Goal: Task Accomplishment & Management: Manage account settings

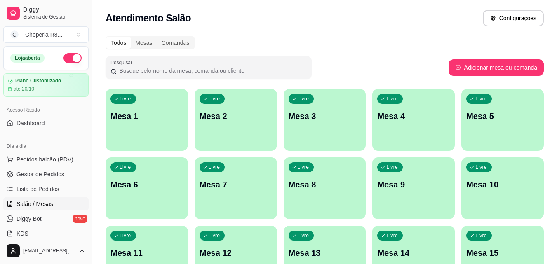
click at [255, 127] on div "Livre Mesa 2" at bounding box center [235, 115] width 82 height 52
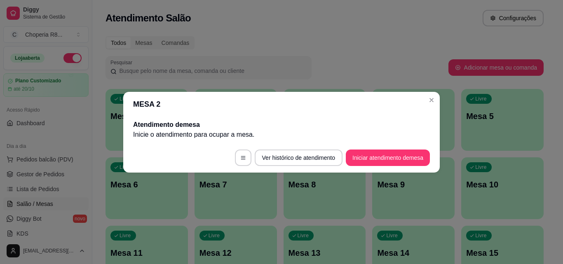
click at [407, 167] on footer "Ver histórico de atendimento Iniciar atendimento de mesa" at bounding box center [281, 158] width 316 height 30
click at [407, 162] on button "Iniciar atendimento de mesa" at bounding box center [388, 158] width 84 height 16
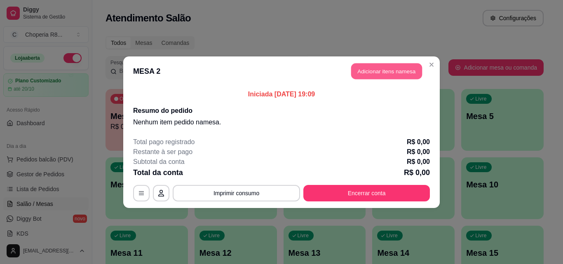
click at [379, 68] on button "Adicionar itens na mesa" at bounding box center [386, 71] width 71 height 16
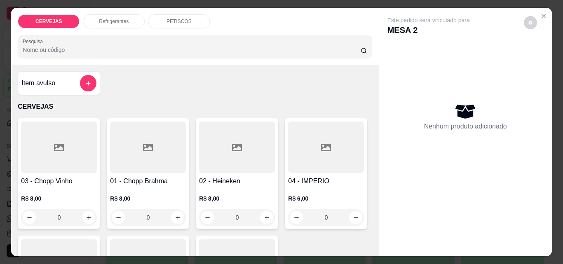
drag, startPoint x: 161, startPoint y: 218, endPoint x: 135, endPoint y: 212, distance: 26.3
click at [129, 217] on input "0" at bounding box center [148, 217] width 46 height 16
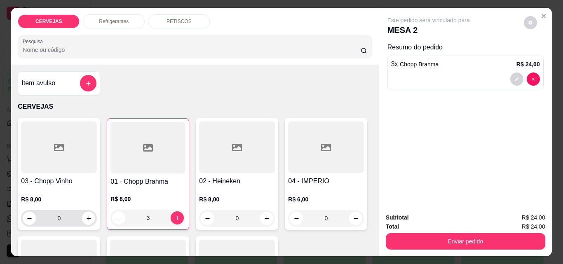
type input "3"
drag, startPoint x: 71, startPoint y: 215, endPoint x: 44, endPoint y: 213, distance: 26.4
click at [44, 213] on input "0" at bounding box center [59, 218] width 46 height 16
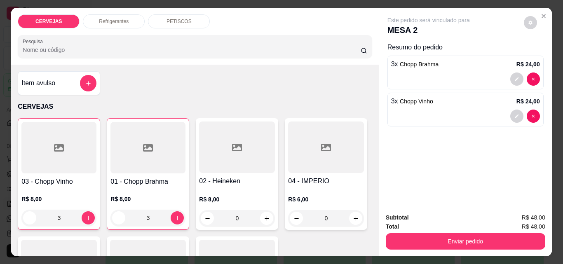
type input "3"
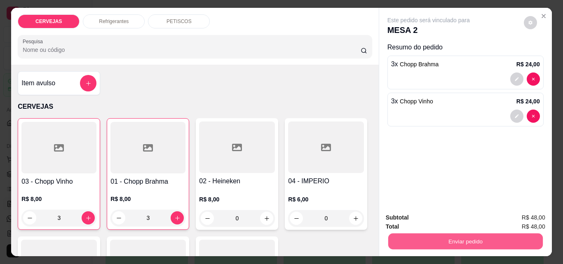
click at [468, 233] on button "Enviar pedido" at bounding box center [465, 241] width 154 height 16
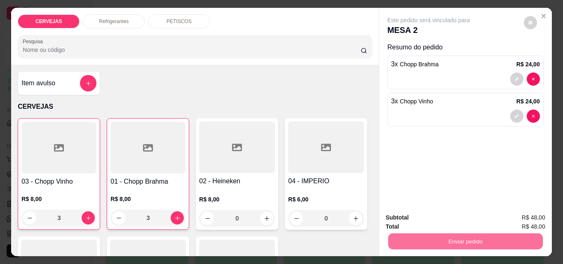
click at [529, 213] on button "Enviar pedido" at bounding box center [523, 217] width 45 height 15
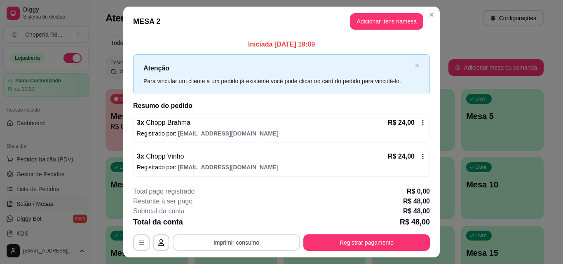
click at [270, 236] on button "Imprimir consumo" at bounding box center [236, 242] width 127 height 16
click at [252, 223] on button "IMPRESSORA" at bounding box center [236, 223] width 60 height 13
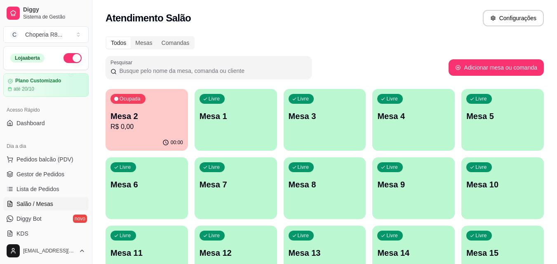
click at [147, 141] on div "00:00" at bounding box center [146, 143] width 82 height 16
click at [183, 131] on div "Ocupada Mesa 2 R$ 0,00" at bounding box center [146, 112] width 82 height 46
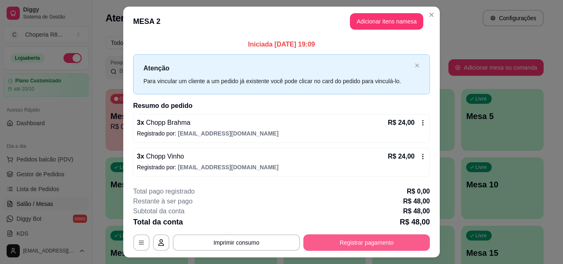
click at [353, 243] on button "Registrar pagamento" at bounding box center [366, 242] width 126 height 16
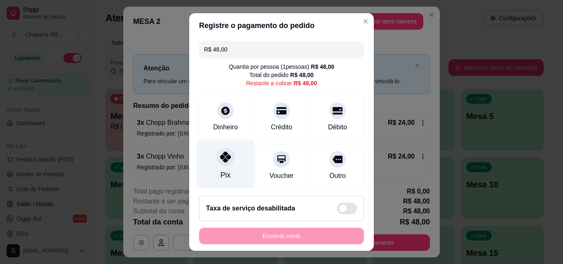
drag, startPoint x: 215, startPoint y: 160, endPoint x: 210, endPoint y: 162, distance: 6.1
click at [212, 161] on div "Pix" at bounding box center [226, 164] width 58 height 48
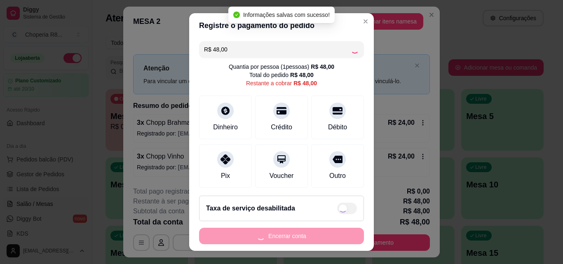
type input "R$ 0,00"
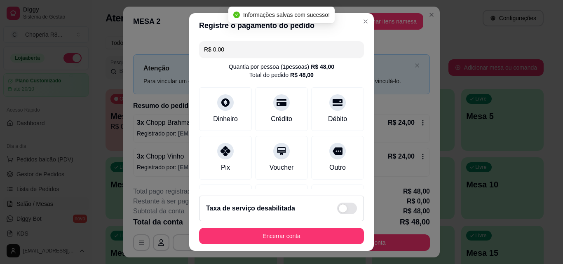
click at [296, 240] on button "Encerrar conta" at bounding box center [281, 236] width 165 height 16
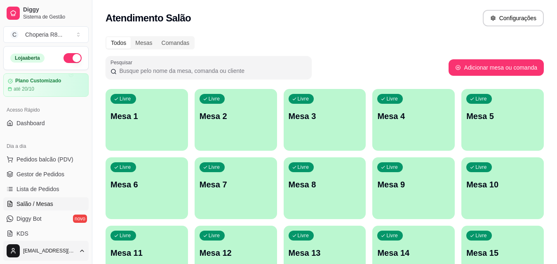
click at [82, 253] on html "Diggy Sistema de Gestão C Choperia R8 ... Loja aberta Plano Customizado até 20/…" at bounding box center [278, 132] width 557 height 264
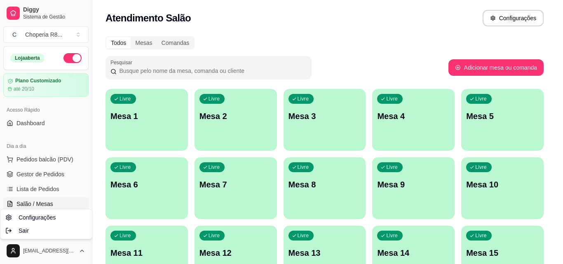
click at [82, 253] on html "Diggy Sistema de Gestão C Choperia R8 ... Loja aberta Plano Customizado até 20/…" at bounding box center [281, 132] width 563 height 264
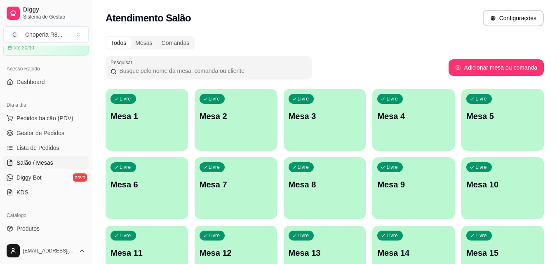
scroll to position [206, 0]
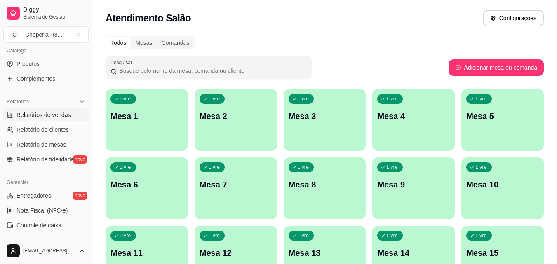
click at [61, 111] on span "Relatórios de vendas" at bounding box center [43, 115] width 54 height 8
select select "ALL"
select select "0"
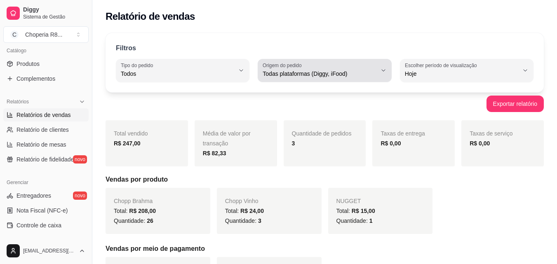
click at [343, 69] on div "Todas plataformas (Diggy, iFood)" at bounding box center [319, 70] width 114 height 16
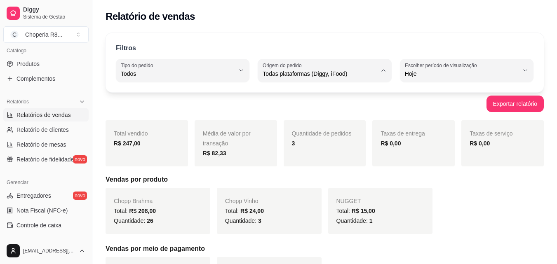
click at [320, 106] on span "Diggy" at bounding box center [321, 107] width 108 height 8
type input "DIGGY"
select select "DIGGY"
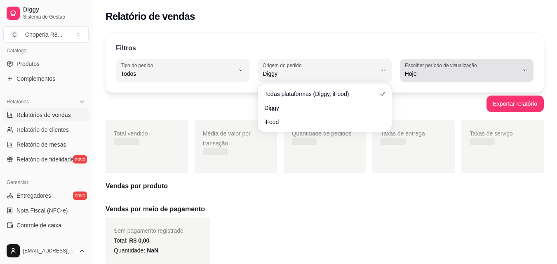
click at [438, 69] on div "Hoje" at bounding box center [462, 70] width 114 height 16
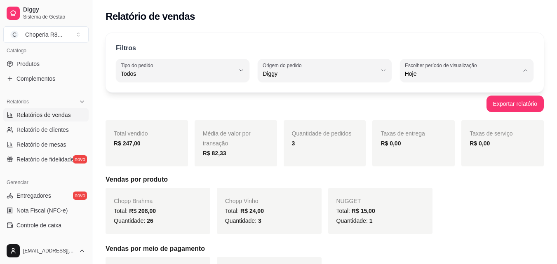
click at [420, 110] on span "Ontem" at bounding box center [462, 107] width 108 height 8
type input "1"
select select "1"
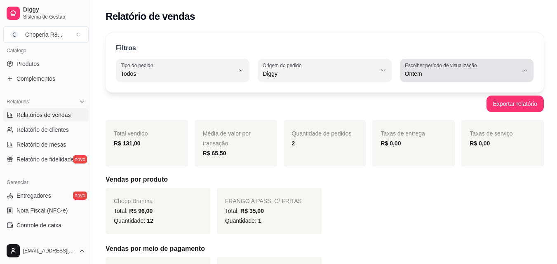
click at [434, 68] on label "Escolher período de visualização" at bounding box center [442, 65] width 75 height 7
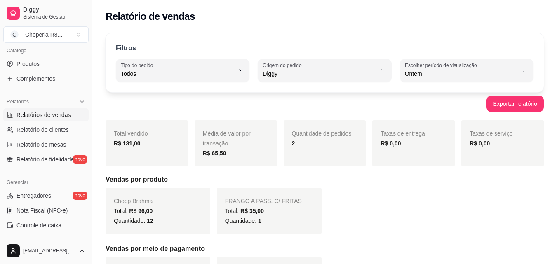
click at [410, 96] on span "Hoje" at bounding box center [462, 93] width 108 height 8
type input "0"
select select "0"
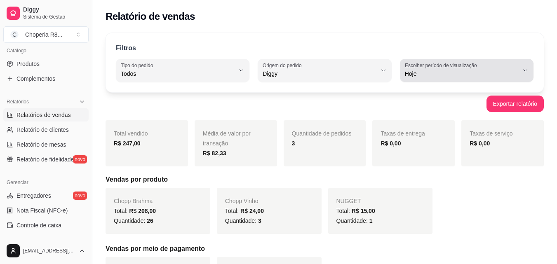
click at [435, 75] on span "Hoje" at bounding box center [462, 74] width 114 height 8
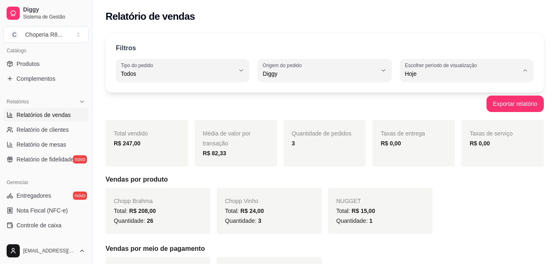
click at [443, 159] on li "45 dias" at bounding box center [466, 160] width 122 height 13
type input "45"
select select "45"
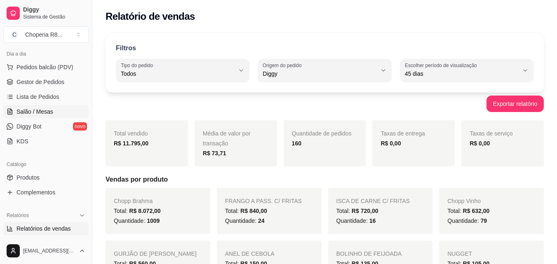
scroll to position [82, 0]
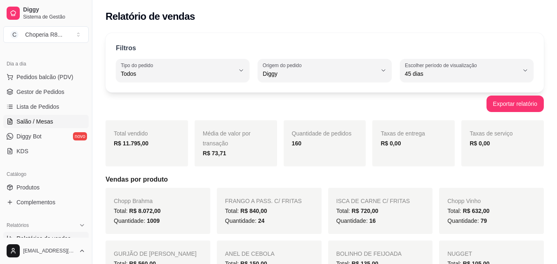
click at [46, 116] on link "Salão / Mesas" at bounding box center [45, 121] width 85 height 13
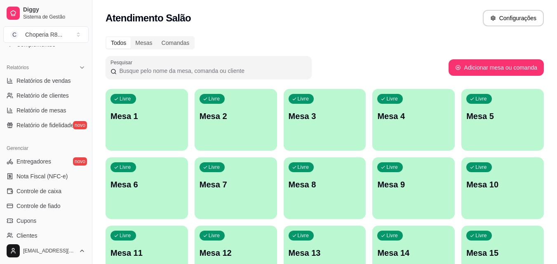
scroll to position [250, 0]
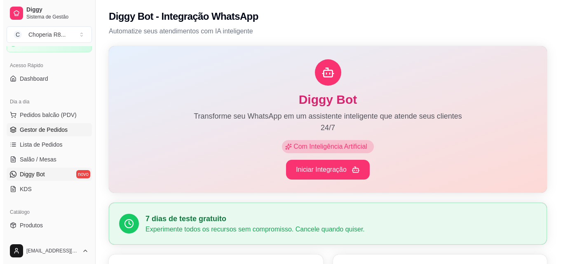
scroll to position [44, 0]
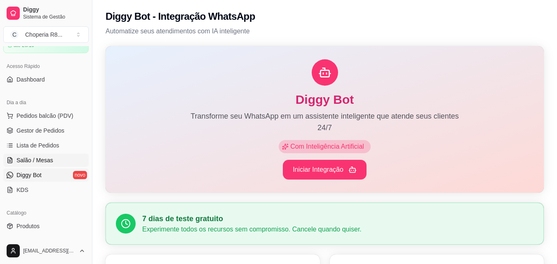
click at [49, 161] on span "Salão / Mesas" at bounding box center [34, 160] width 37 height 8
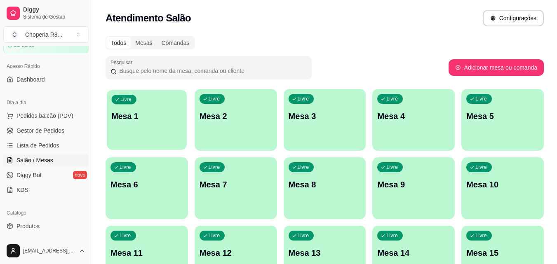
click at [115, 129] on div "Livre Mesa 1" at bounding box center [147, 115] width 80 height 50
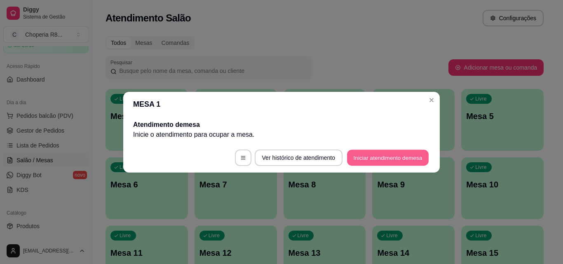
click at [385, 164] on button "Iniciar atendimento de mesa" at bounding box center [388, 158] width 82 height 16
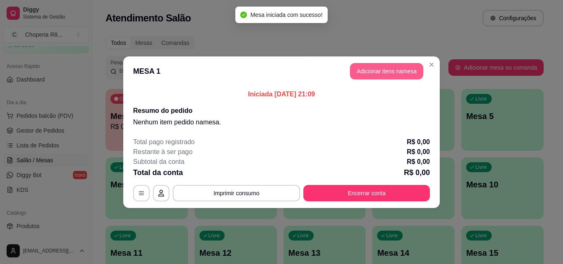
click at [368, 68] on button "Adicionar itens na mesa" at bounding box center [386, 71] width 73 height 16
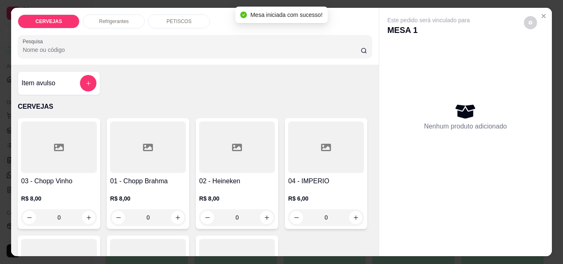
click at [177, 22] on div "PETISCOS" at bounding box center [179, 21] width 62 height 14
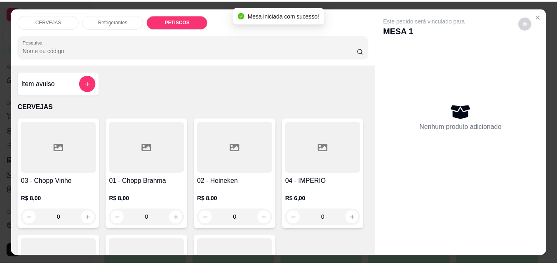
scroll to position [21, 0]
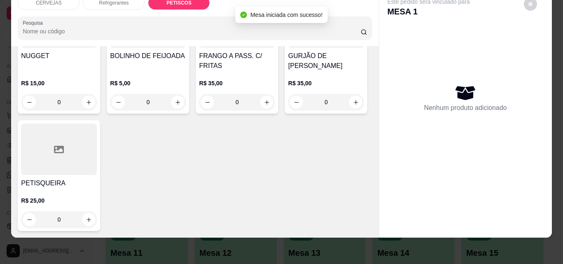
type input "1"
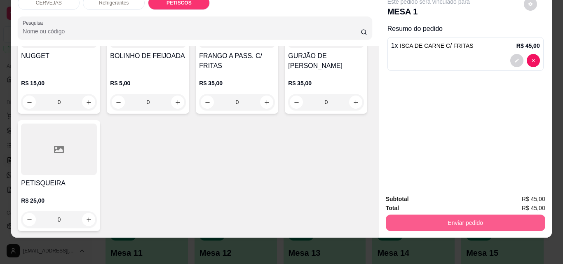
click at [430, 217] on button "Enviar pedido" at bounding box center [465, 223] width 159 height 16
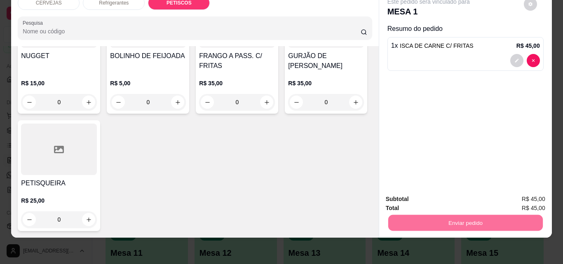
click at [514, 195] on button "Enviar pedido" at bounding box center [523, 197] width 47 height 16
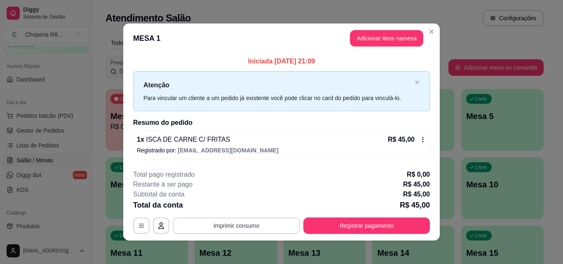
click at [253, 230] on button "Imprimir consumo" at bounding box center [236, 226] width 127 height 16
click at [253, 209] on button "IMPRESSORA" at bounding box center [236, 206] width 60 height 13
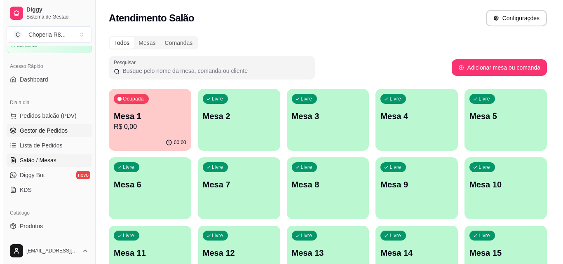
scroll to position [0, 0]
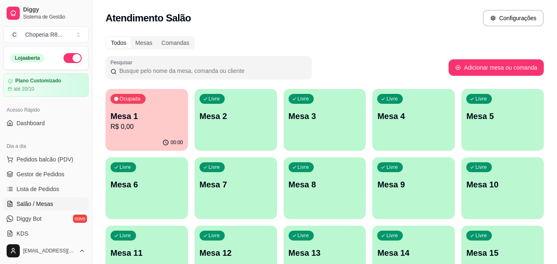
click at [483, 108] on div "Livre Mesa 5" at bounding box center [502, 115] width 82 height 52
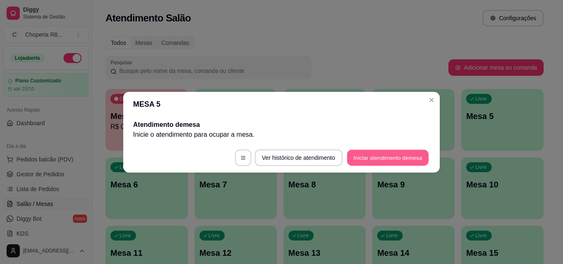
click at [363, 154] on button "Iniciar atendimento de mesa" at bounding box center [388, 158] width 82 height 16
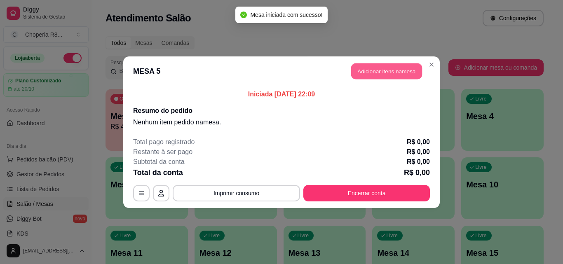
click at [402, 73] on button "Adicionar itens na mesa" at bounding box center [386, 71] width 71 height 16
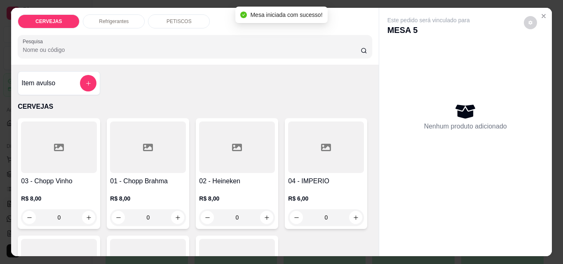
click at [178, 22] on div "PETISCOS" at bounding box center [179, 21] width 62 height 14
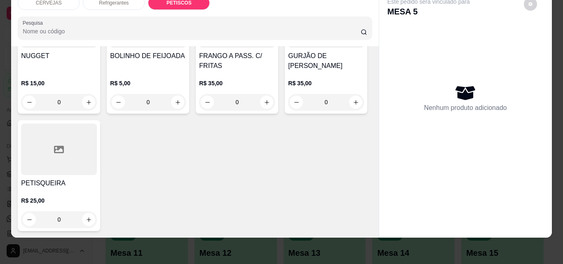
scroll to position [962, 0]
click at [264, 105] on icon "increase-product-quantity" at bounding box center [267, 102] width 6 height 6
type input "1"
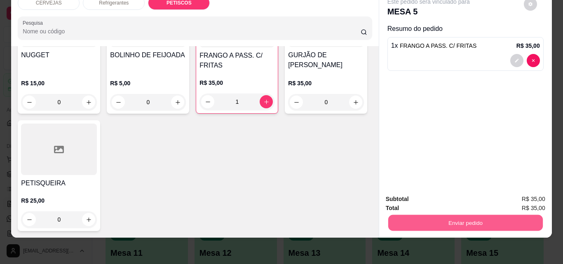
click at [409, 215] on button "Enviar pedido" at bounding box center [465, 223] width 154 height 16
click at [528, 197] on button "Enviar pedido" at bounding box center [523, 197] width 47 height 16
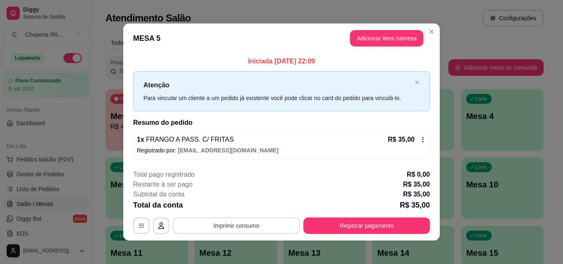
click at [269, 226] on button "Imprimir consumo" at bounding box center [236, 226] width 127 height 16
click at [242, 208] on button "IMPRESSORA" at bounding box center [236, 206] width 58 height 13
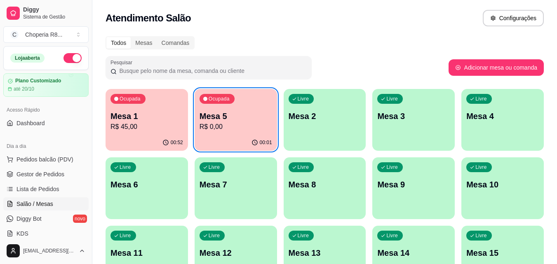
click at [438, 110] on div "Livre Mesa 3" at bounding box center [413, 115] width 82 height 52
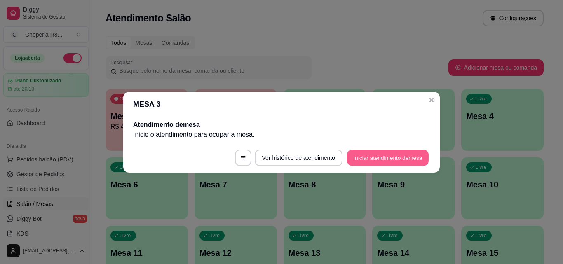
click at [377, 154] on button "Iniciar atendimento de mesa" at bounding box center [388, 158] width 82 height 16
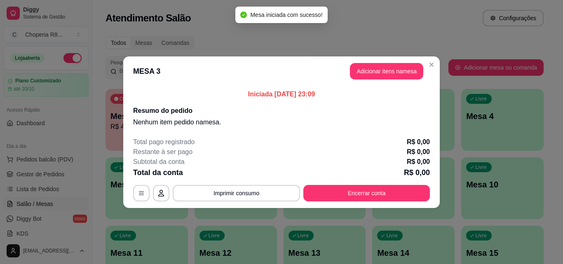
click at [405, 63] on button "Adicionar itens na mesa" at bounding box center [386, 71] width 73 height 16
click at [398, 75] on div "Nenhum produto adicionado" at bounding box center [467, 116] width 158 height 163
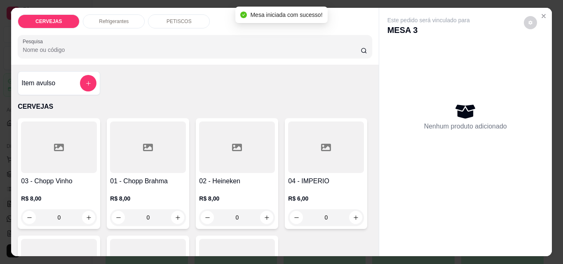
click at [188, 17] on div "PETISCOS" at bounding box center [179, 21] width 62 height 14
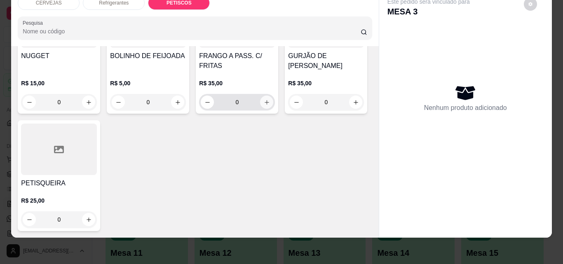
click at [260, 109] on button "increase-product-quantity" at bounding box center [266, 102] width 13 height 13
type input "1"
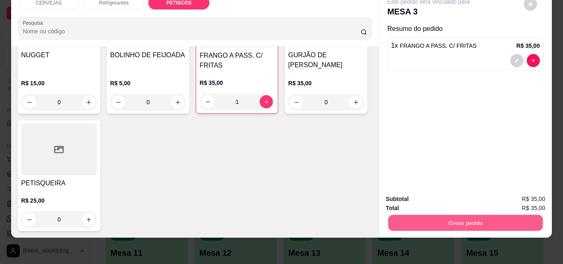
click at [461, 215] on button "Enviar pedido" at bounding box center [465, 223] width 154 height 16
click at [515, 197] on button "Enviar pedido" at bounding box center [523, 196] width 45 height 15
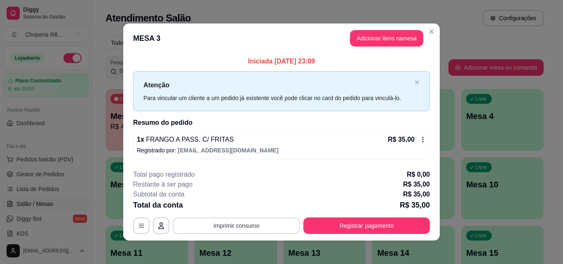
click at [262, 220] on button "Imprimir consumo" at bounding box center [236, 226] width 127 height 16
click at [243, 201] on button "IMPRESSORA" at bounding box center [236, 206] width 60 height 13
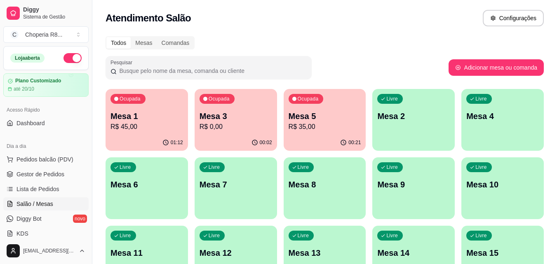
click at [320, 117] on p "Mesa 5" at bounding box center [324, 116] width 73 height 12
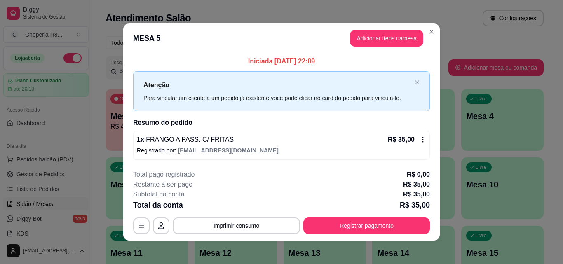
click at [419, 137] on icon at bounding box center [422, 139] width 7 height 7
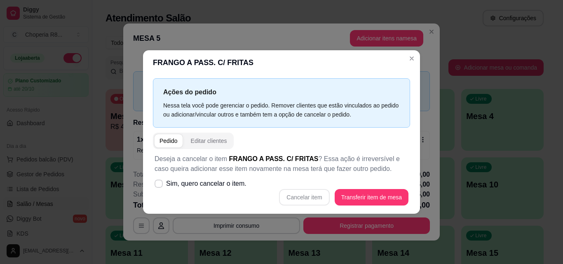
click at [318, 196] on div "Cancelar item Transferir item de mesa" at bounding box center [281, 197] width 254 height 16
click at [199, 138] on div "Editar clientes" at bounding box center [209, 141] width 36 height 8
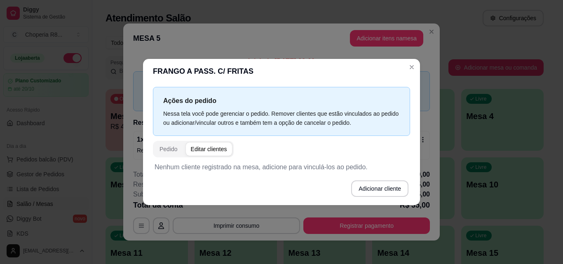
click at [180, 141] on div "Pedido Editar clientes" at bounding box center [193, 149] width 81 height 16
click at [165, 147] on div "Pedido" at bounding box center [168, 149] width 18 height 8
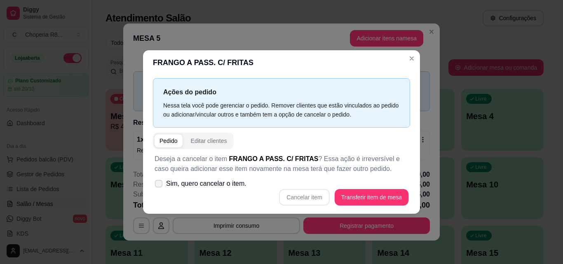
click at [164, 181] on label "Sim, quero cancelar o item." at bounding box center [200, 184] width 98 height 16
click at [159, 185] on input "Sim, quero cancelar o item." at bounding box center [156, 187] width 5 height 5
checkbox input "true"
click at [298, 197] on button "Cancelar item" at bounding box center [304, 197] width 49 height 16
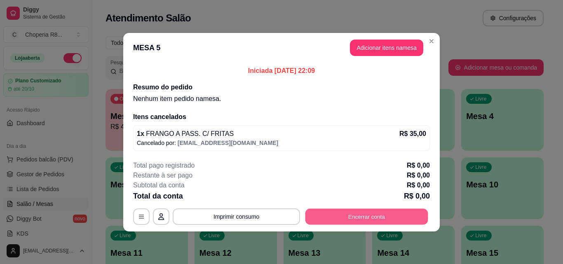
click at [338, 214] on button "Encerrar conta" at bounding box center [366, 216] width 123 height 16
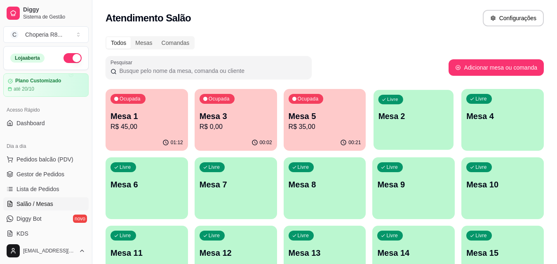
click at [392, 127] on div "Livre Mesa 2" at bounding box center [413, 115] width 80 height 50
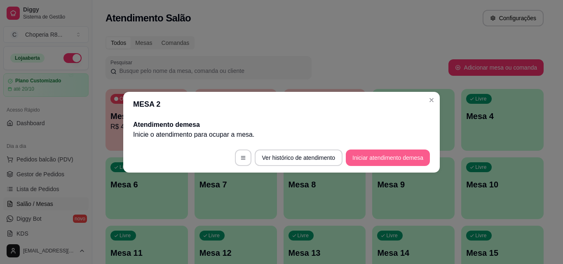
click at [394, 162] on button "Iniciar atendimento de mesa" at bounding box center [388, 158] width 84 height 16
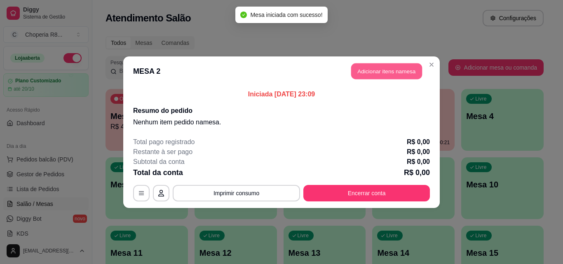
click at [389, 75] on button "Adicionar itens na mesa" at bounding box center [386, 71] width 71 height 16
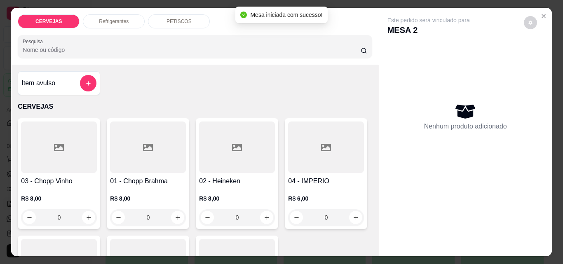
click at [166, 20] on div "CERVEJAS Refrigerantes PETISCOS Pesquisa" at bounding box center [194, 36] width 367 height 57
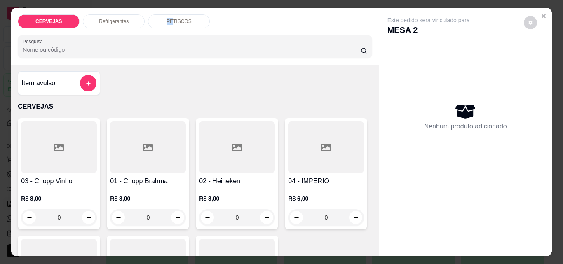
click at [164, 21] on div "PETISCOS" at bounding box center [179, 21] width 62 height 14
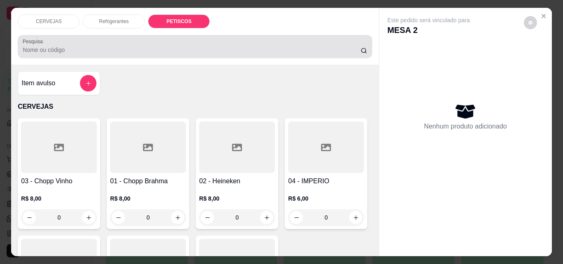
scroll to position [21, 0]
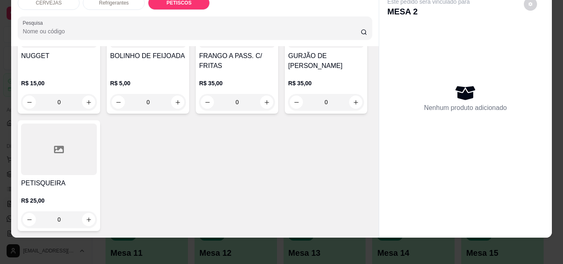
type input "1"
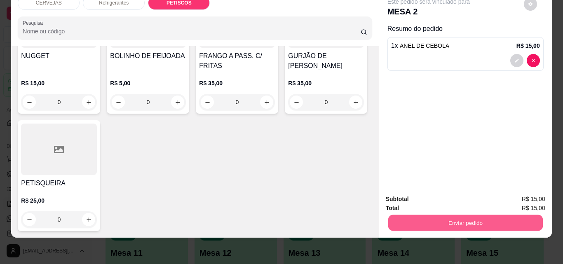
click at [416, 215] on button "Enviar pedido" at bounding box center [465, 223] width 154 height 16
click at [503, 197] on button "Enviar pedido" at bounding box center [523, 196] width 45 height 15
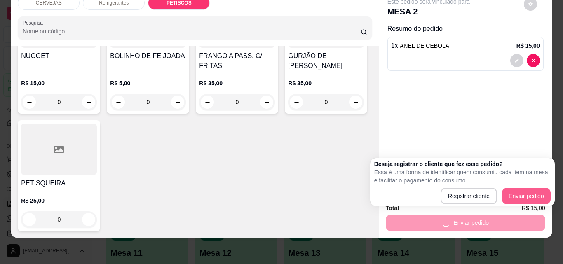
click at [507, 196] on div "Subtotal R$ 15,00" at bounding box center [465, 198] width 159 height 9
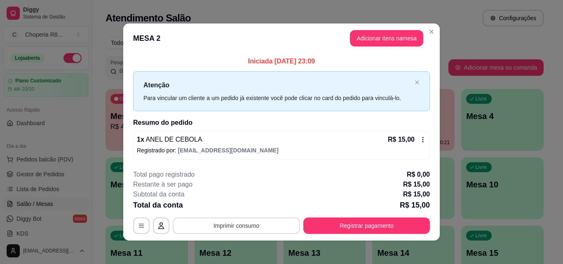
click at [255, 228] on button "Imprimir consumo" at bounding box center [236, 226] width 127 height 16
click at [250, 207] on button "IMPRESSORA" at bounding box center [236, 206] width 58 height 13
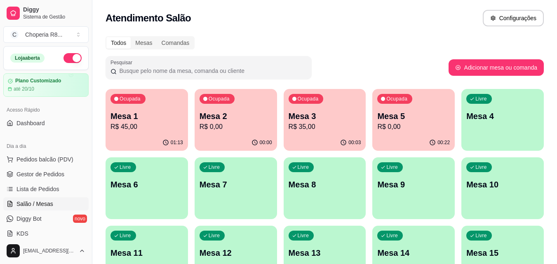
click at [311, 114] on p "Mesa 3" at bounding box center [324, 116] width 73 height 12
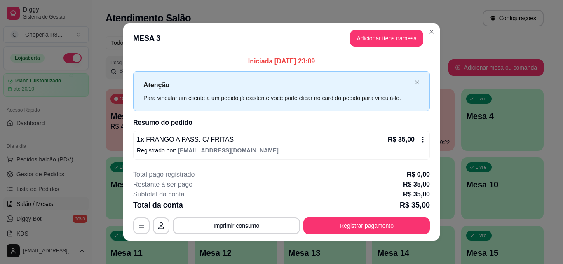
click at [419, 140] on icon at bounding box center [422, 139] width 7 height 7
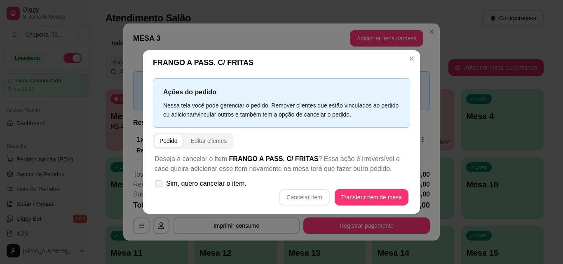
click at [154, 185] on label "Sim, quero cancelar o item." at bounding box center [200, 184] width 98 height 16
click at [154, 185] on input "Sim, quero cancelar o item." at bounding box center [156, 187] width 5 height 5
checkbox input "true"
click at [317, 198] on button "Cancelar item" at bounding box center [304, 197] width 49 height 16
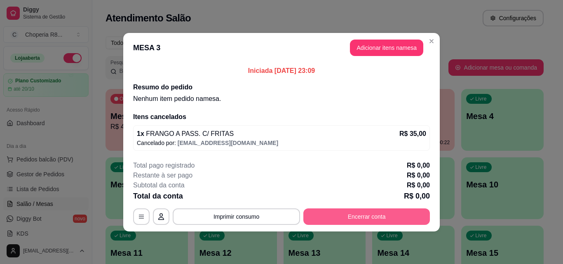
click at [332, 211] on button "Encerrar conta" at bounding box center [366, 216] width 126 height 16
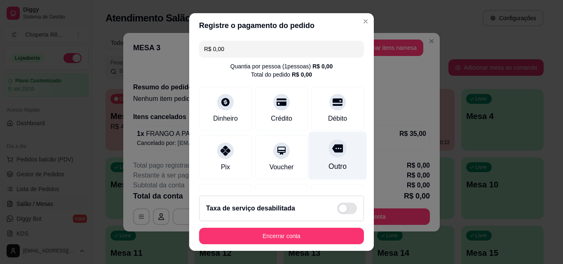
scroll to position [0, 0]
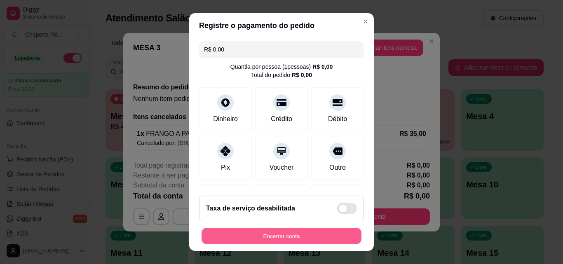
click at [307, 235] on button "Encerrar conta" at bounding box center [281, 236] width 160 height 16
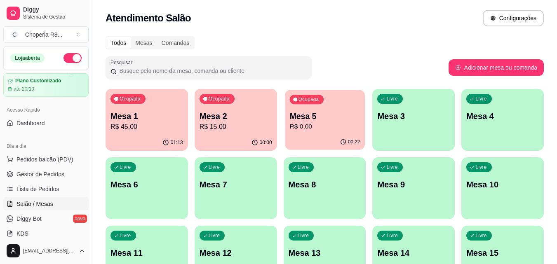
click at [311, 122] on p "R$ 0,00" at bounding box center [324, 126] width 70 height 9
click at [256, 119] on p "Mesa 2" at bounding box center [235, 116] width 73 height 12
click at [130, 121] on p "Mesa 1" at bounding box center [146, 116] width 73 height 12
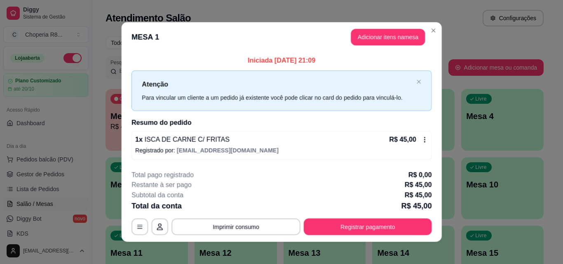
scroll to position [3, 0]
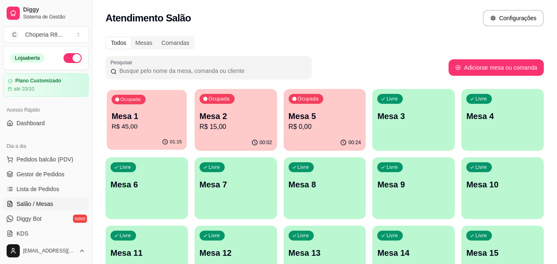
click at [149, 129] on p "R$ 45,00" at bounding box center [147, 126] width 70 height 9
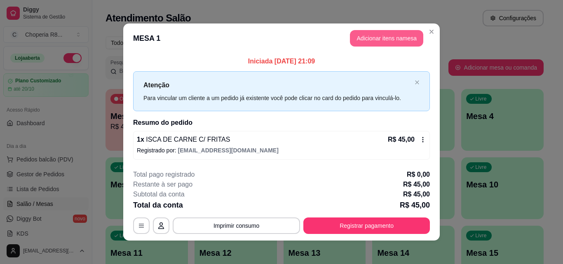
click at [361, 39] on button "Adicionar itens na mesa" at bounding box center [386, 38] width 73 height 16
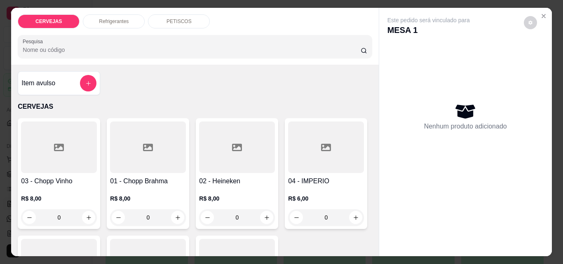
drag, startPoint x: 162, startPoint y: 213, endPoint x: 137, endPoint y: 217, distance: 25.1
click at [140, 216] on input "0" at bounding box center [148, 217] width 46 height 16
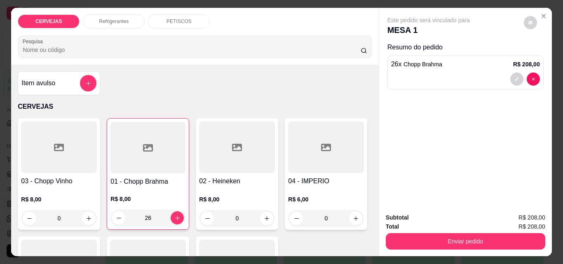
type input "26"
click at [138, 22] on div "Refrigerantes" at bounding box center [114, 21] width 62 height 14
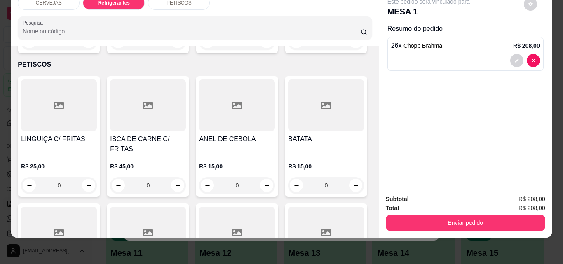
scroll to position [530, 0]
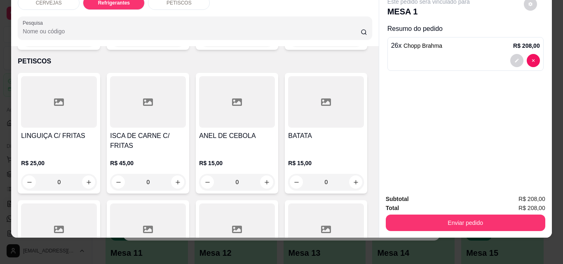
type input "1"
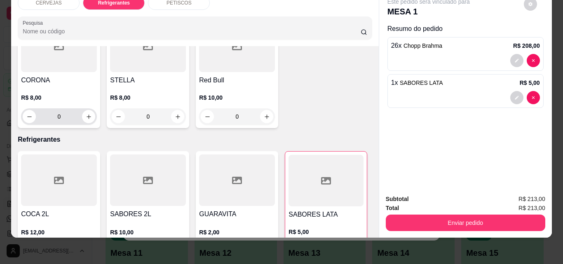
scroll to position [0, 0]
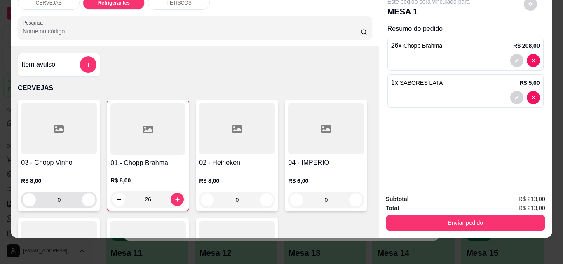
drag, startPoint x: 51, startPoint y: 196, endPoint x: 35, endPoint y: 193, distance: 16.7
click at [36, 194] on input "0" at bounding box center [59, 200] width 46 height 16
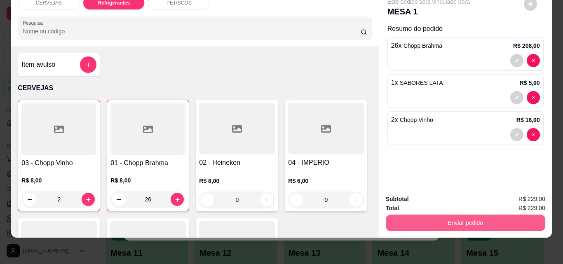
type input "2"
click at [434, 217] on button "Enviar pedido" at bounding box center [465, 223] width 154 height 16
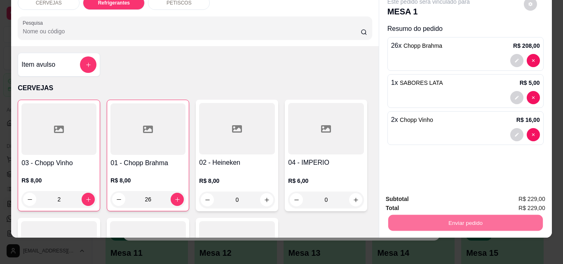
click at [509, 194] on button "Enviar pedido" at bounding box center [523, 197] width 47 height 16
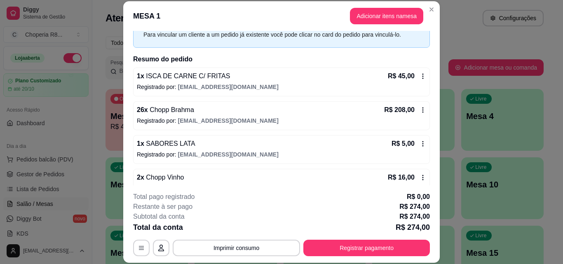
scroll to position [57, 0]
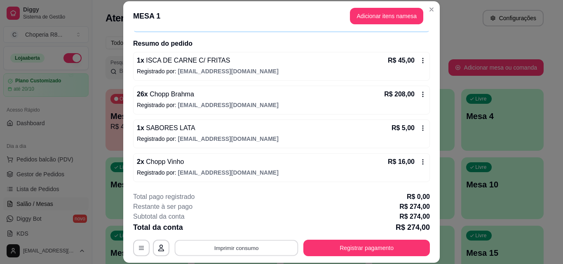
click at [229, 249] on button "Imprimir consumo" at bounding box center [237, 248] width 124 height 16
click at [222, 234] on button "IMPRESSORA" at bounding box center [236, 228] width 60 height 13
click at [321, 205] on div "Restante à ser pago R$ 274,00" at bounding box center [281, 207] width 297 height 10
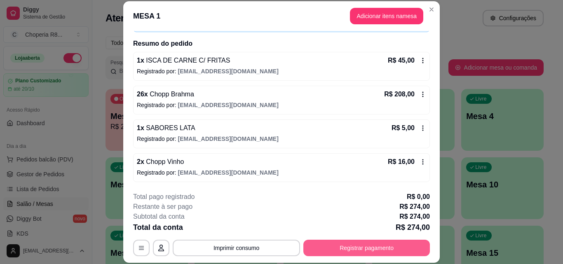
click at [339, 250] on button "Registrar pagamento" at bounding box center [366, 248] width 126 height 16
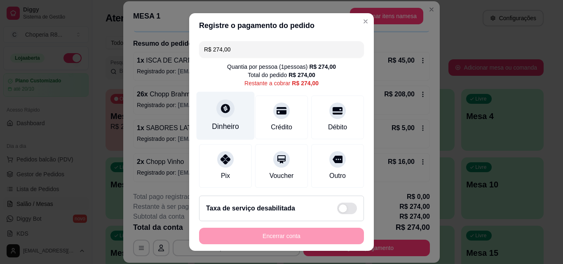
click at [234, 117] on div "Dinheiro" at bounding box center [226, 116] width 58 height 48
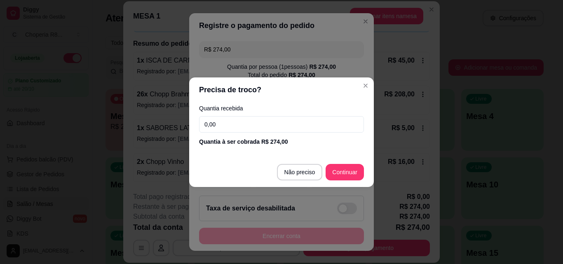
drag, startPoint x: 243, startPoint y: 124, endPoint x: 165, endPoint y: 125, distance: 78.3
click at [165, 125] on div "Precisa de troco? Quantia recebida 0,00 Quantia à ser cobrada R$ 274,00 Não pre…" at bounding box center [281, 132] width 563 height 264
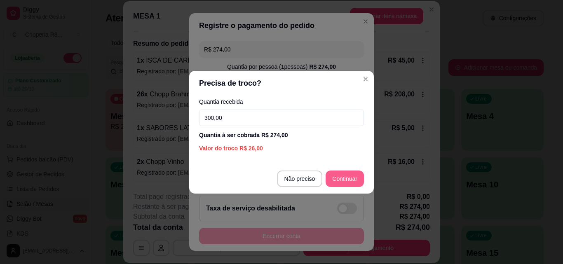
type input "300,00"
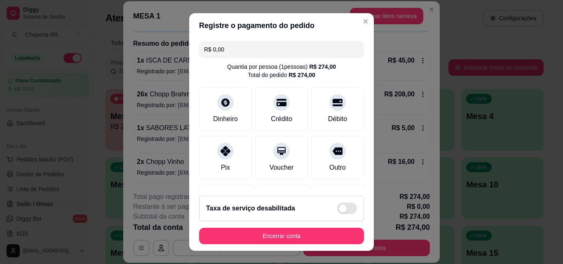
type input "R$ 0,00"
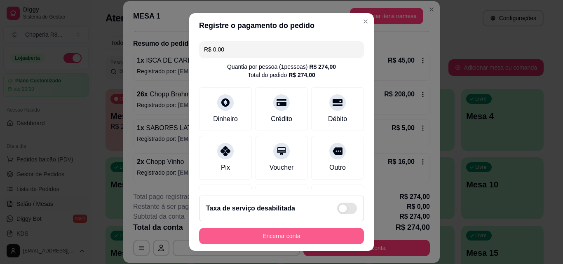
click at [304, 229] on button "Encerrar conta" at bounding box center [281, 236] width 165 height 16
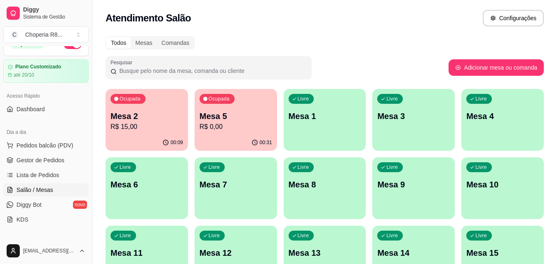
scroll to position [0, 0]
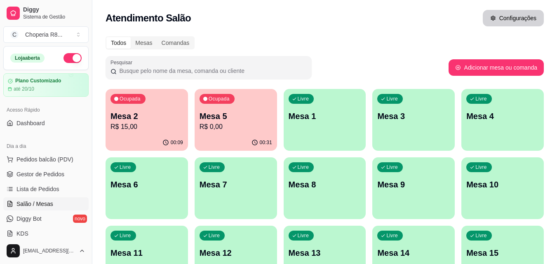
click at [527, 21] on button "Configurações" at bounding box center [512, 18] width 61 height 16
click at [171, 38] on div "Comandas" at bounding box center [175, 43] width 37 height 12
click at [157, 37] on input "Comandas" at bounding box center [157, 37] width 0 height 0
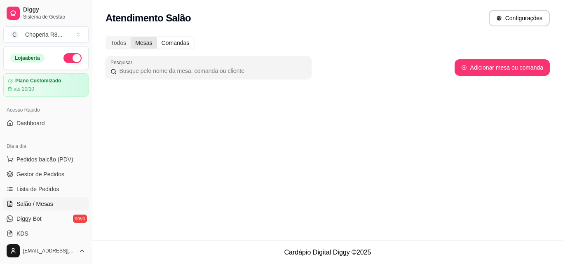
click at [132, 41] on div "Mesas" at bounding box center [144, 43] width 26 height 12
click at [131, 37] on input "Mesas" at bounding box center [131, 37] width 0 height 0
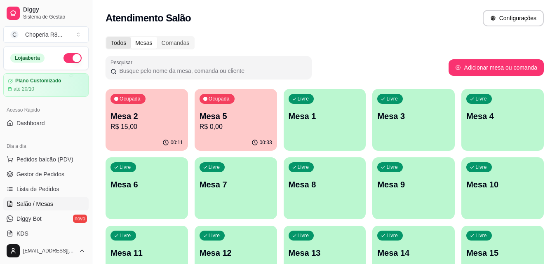
click at [124, 40] on div "Todos" at bounding box center [118, 43] width 24 height 12
click at [106, 37] on input "Todos" at bounding box center [106, 37] width 0 height 0
click at [119, 40] on div "Todos" at bounding box center [118, 43] width 24 height 12
click at [106, 37] on input "Todos" at bounding box center [106, 37] width 0 height 0
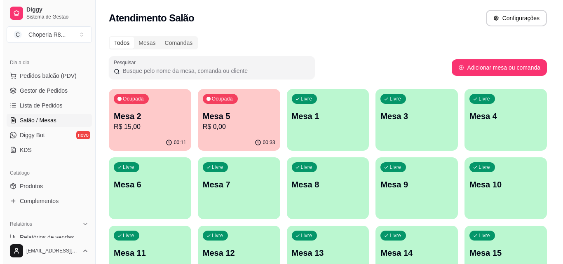
scroll to position [165, 0]
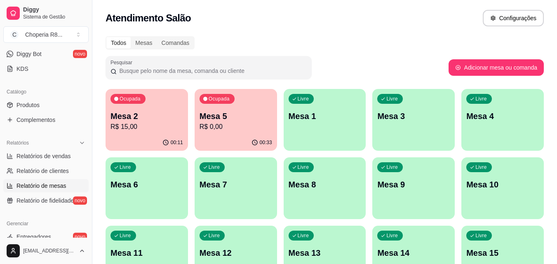
click at [59, 183] on span "Relatório de mesas" at bounding box center [41, 186] width 50 height 8
select select "TOTAL_OF_ORDERS"
select select "7"
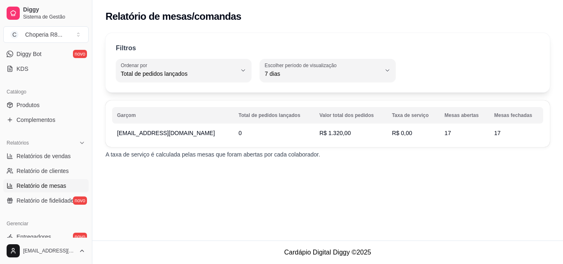
click at [321, 133] on span "R$ 1.320,00" at bounding box center [334, 133] width 31 height 7
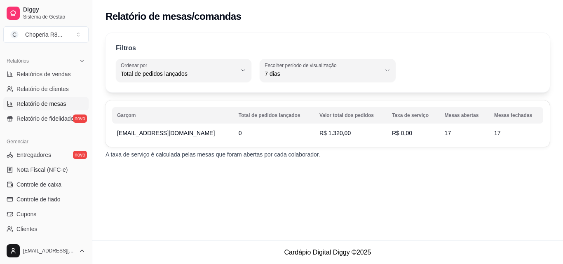
scroll to position [247, 0]
click at [62, 167] on span "Nota Fiscal (NFC-e)" at bounding box center [41, 169] width 51 height 8
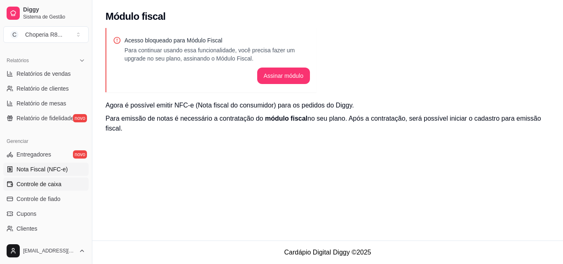
click at [53, 190] on link "Controle de caixa" at bounding box center [45, 184] width 85 height 13
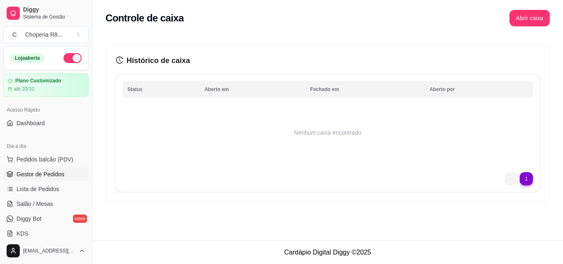
click at [63, 175] on span "Gestor de Pedidos" at bounding box center [40, 174] width 48 height 8
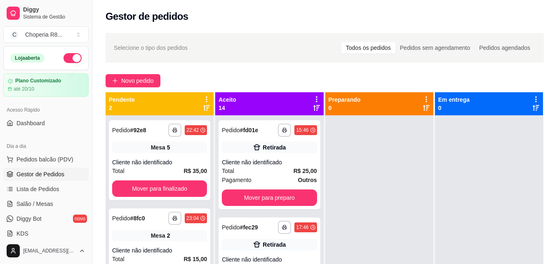
drag, startPoint x: 491, startPoint y: 94, endPoint x: 531, endPoint y: 109, distance: 43.5
click at [491, 94] on div "Em entrega 0" at bounding box center [489, 103] width 108 height 23
click at [532, 109] on icon at bounding box center [535, 108] width 7 height 6
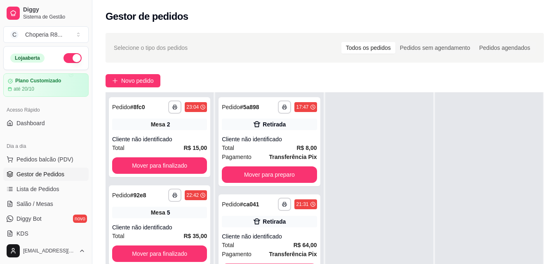
click at [520, 131] on div at bounding box center [489, 224] width 108 height 264
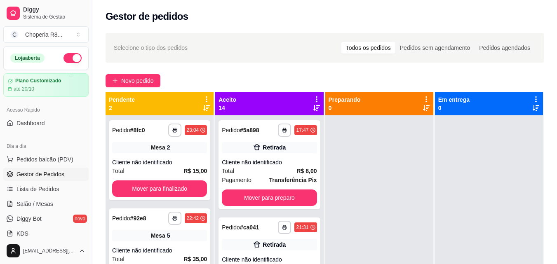
click at [532, 106] on icon at bounding box center [535, 108] width 7 height 6
click at [535, 98] on icon at bounding box center [536, 99] width 2 height 6
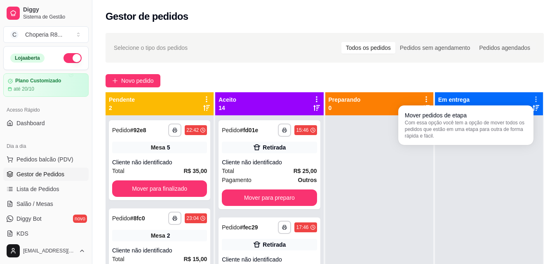
click at [535, 97] on icon at bounding box center [535, 99] width 1 height 6
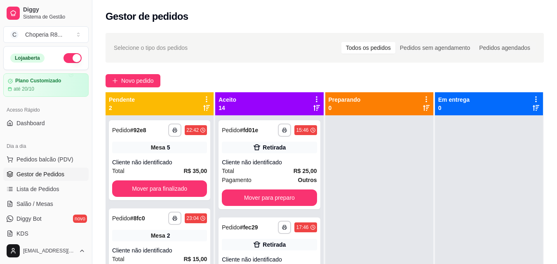
click at [532, 107] on icon at bounding box center [535, 108] width 7 height 6
click at [532, 108] on icon at bounding box center [535, 108] width 7 height 7
click at [429, 108] on div "Preparando 0" at bounding box center [380, 224] width 110 height 264
click at [425, 108] on div "Preparando 0" at bounding box center [379, 103] width 108 height 23
click at [423, 108] on icon at bounding box center [426, 108] width 7 height 6
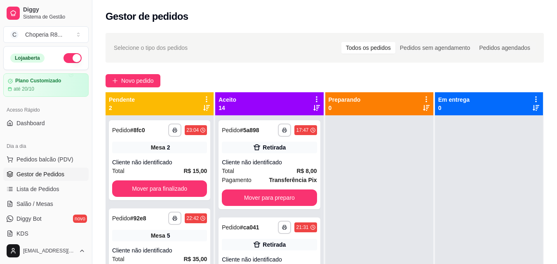
click at [423, 108] on icon at bounding box center [426, 108] width 7 height 6
click at [429, 49] on div "Pedidos sem agendamento" at bounding box center [434, 48] width 79 height 12
click at [395, 42] on input "Pedidos sem agendamento" at bounding box center [395, 42] width 0 height 0
drag, startPoint x: 514, startPoint y: 54, endPoint x: 516, endPoint y: 50, distance: 4.2
click at [515, 52] on div "Todos os pedidos Pedidos sem agendamento Pedidos agendados" at bounding box center [437, 47] width 195 height 13
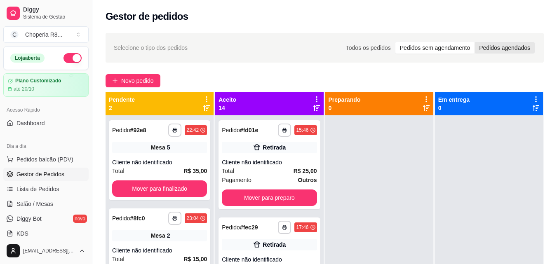
click at [516, 50] on div "Pedidos agendados" at bounding box center [504, 48] width 60 height 12
click at [474, 42] on input "Pedidos agendados" at bounding box center [474, 42] width 0 height 0
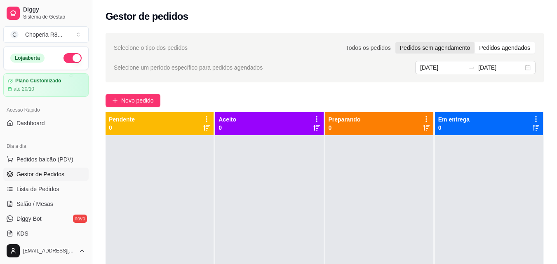
click at [449, 51] on div "Pedidos sem agendamento" at bounding box center [434, 48] width 79 height 12
click at [395, 42] on input "Pedidos sem agendamento" at bounding box center [395, 42] width 0 height 0
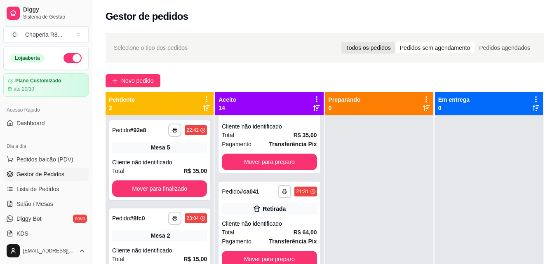
click at [384, 51] on div "Todos os pedidos" at bounding box center [368, 48] width 54 height 12
click at [341, 42] on input "Todos os pedidos" at bounding box center [341, 42] width 0 height 0
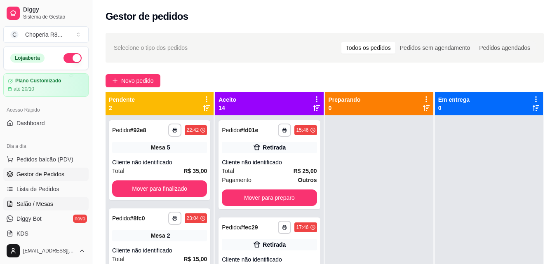
click at [34, 202] on span "Salão / Mesas" at bounding box center [34, 204] width 37 height 8
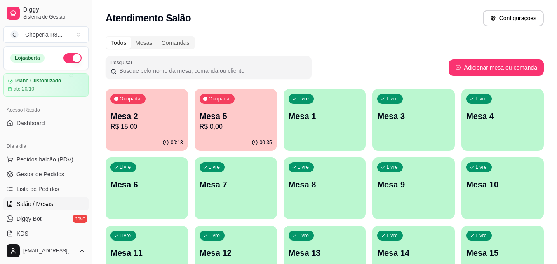
click at [327, 111] on p "Mesa 1" at bounding box center [324, 116] width 73 height 12
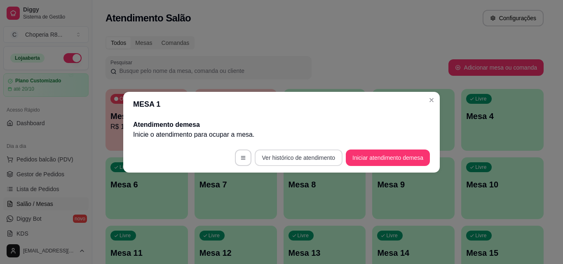
click at [318, 159] on button "Ver histórico de atendimento" at bounding box center [299, 158] width 88 height 16
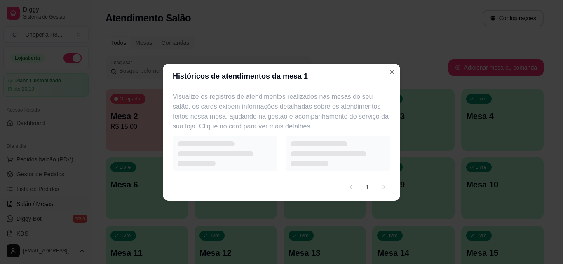
select select "7"
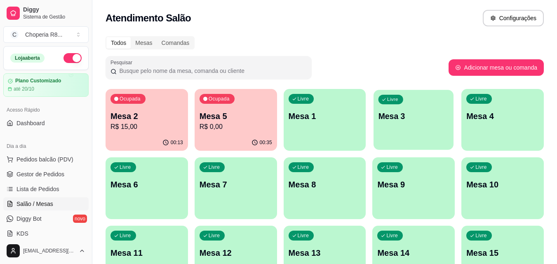
click at [426, 124] on div "Livre Mesa 3" at bounding box center [413, 115] width 80 height 50
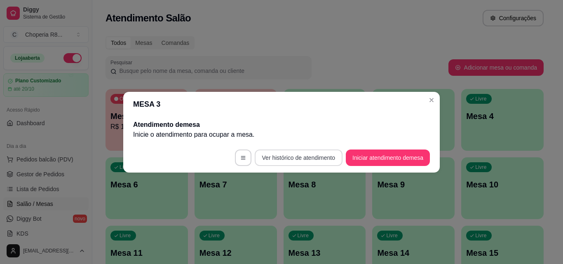
click at [304, 160] on button "Ver histórico de atendimento" at bounding box center [299, 158] width 88 height 16
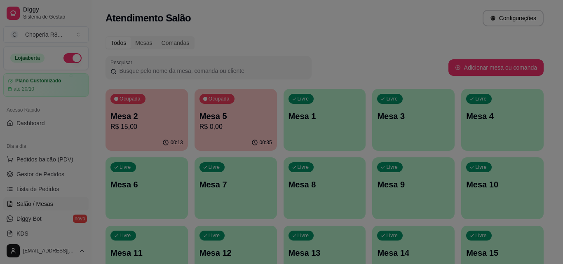
select select "7"
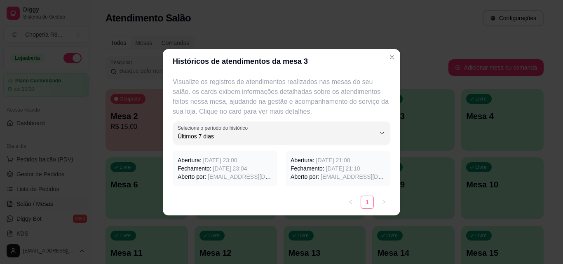
click at [370, 204] on link "1" at bounding box center [367, 202] width 12 height 12
click at [365, 201] on link "1" at bounding box center [367, 202] width 12 height 12
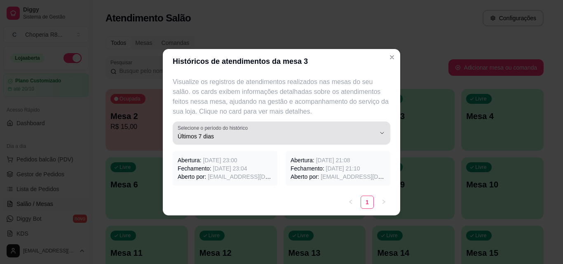
click at [231, 138] on span "Últimos 7 dias" at bounding box center [277, 136] width 198 height 8
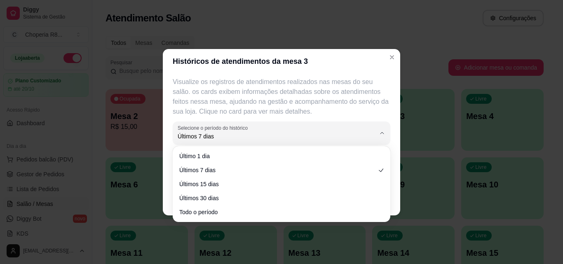
click at [235, 163] on ul "Último 1 dia Últimos 7 dias Últimos 15 dias Últimos 30 dias Todo o período" at bounding box center [281, 184] width 211 height 69
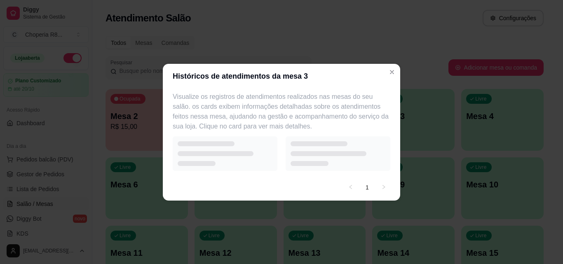
select select "1"
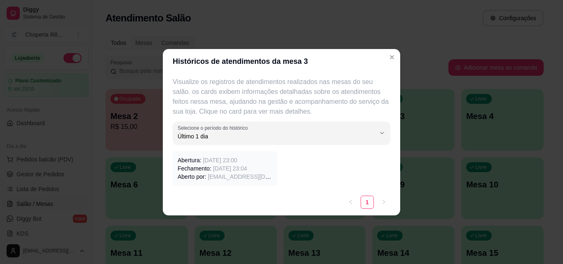
click at [203, 170] on p "Fechamento: [DATE] 23:04" at bounding box center [225, 168] width 95 height 8
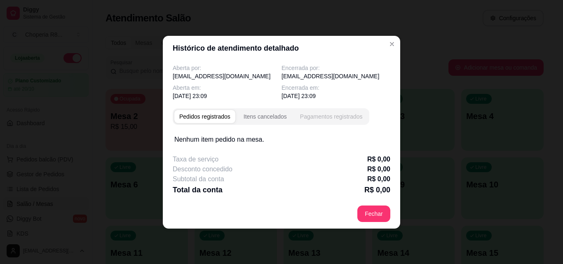
click at [331, 113] on div "Pagamentos registrados" at bounding box center [331, 116] width 63 height 8
click at [270, 117] on div "Itens cancelados" at bounding box center [264, 116] width 43 height 8
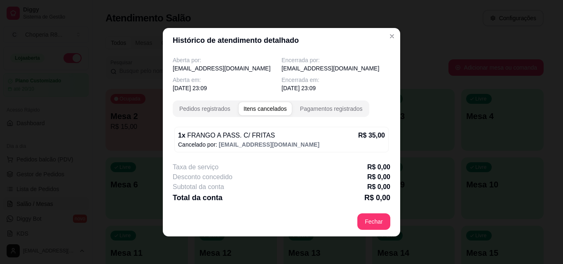
click at [222, 119] on div "Aberta por: [EMAIL_ADDRESS][DOMAIN_NAME] Encerrada por: [EMAIL_ADDRESS][DOMAIN_…" at bounding box center [281, 130] width 237 height 154
click at [226, 111] on div "Pedidos registrados" at bounding box center [204, 109] width 51 height 8
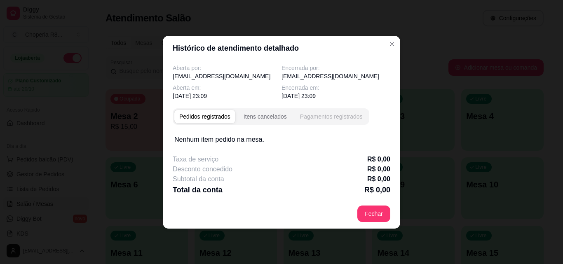
click at [332, 112] on div "Pagamentos registrados" at bounding box center [331, 116] width 63 height 8
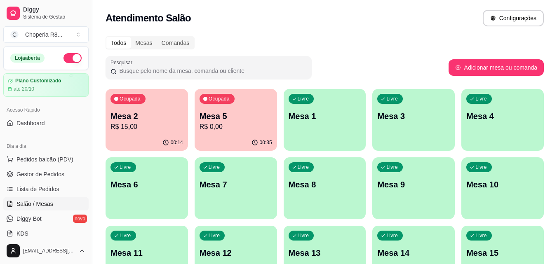
click at [499, 121] on p "Mesa 4" at bounding box center [502, 116] width 73 height 12
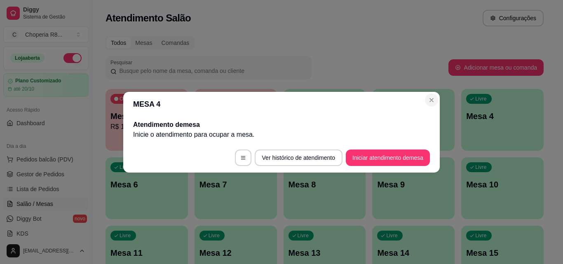
drag, startPoint x: 435, startPoint y: 93, endPoint x: 428, endPoint y: 101, distance: 10.2
click at [432, 94] on section "MESA 4 Atendimento de mesa Inicie o atendimento para ocupar a mesa . Ver histór…" at bounding box center [281, 132] width 316 height 81
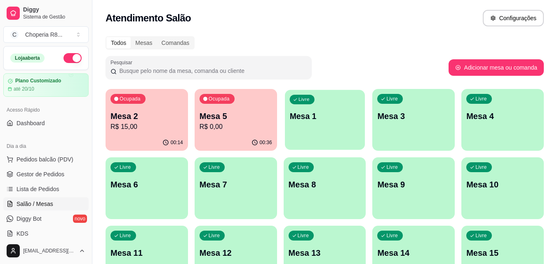
click at [312, 147] on div "button" at bounding box center [325, 144] width 80 height 9
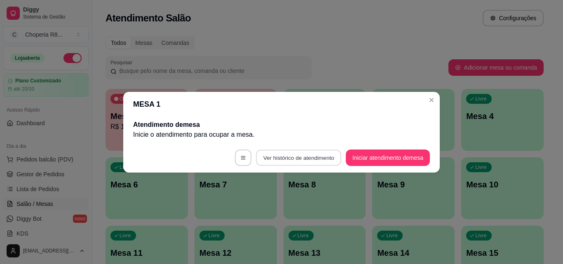
click at [314, 158] on button "Ver histórico de atendimento" at bounding box center [298, 158] width 85 height 16
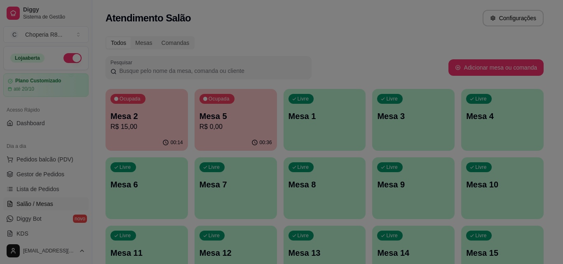
select select "7"
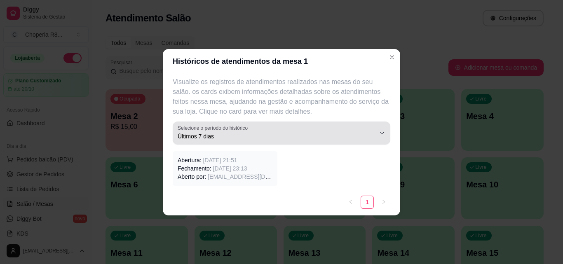
click at [245, 142] on button "Selecione o período do histórico Últimos 7 dias" at bounding box center [282, 133] width 218 height 23
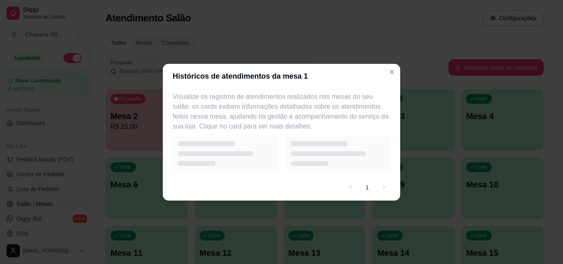
select select "1"
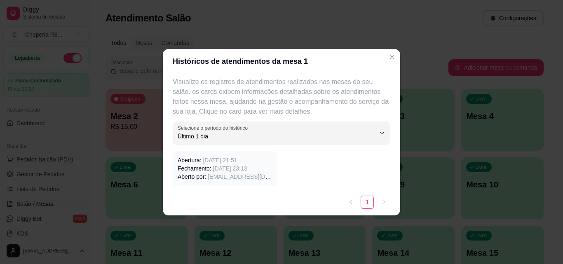
click at [230, 158] on span "[DATE] 21:51" at bounding box center [220, 160] width 34 height 7
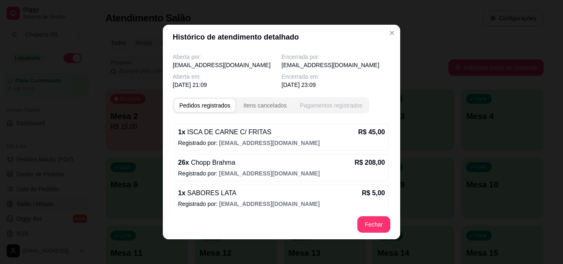
click at [317, 108] on div "Pagamentos registrados" at bounding box center [331, 105] width 63 height 8
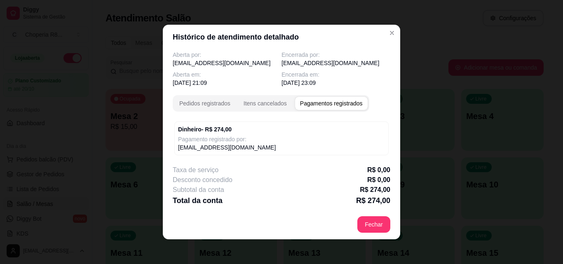
scroll to position [2, 0]
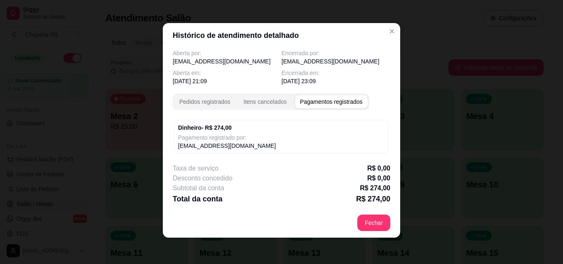
click at [222, 139] on p "Pagamento registrado por:" at bounding box center [281, 137] width 207 height 8
click at [236, 179] on div "Desconto concedido R$ 0,00" at bounding box center [282, 178] width 218 height 10
click at [250, 103] on div "Itens cancelados" at bounding box center [264, 102] width 43 height 8
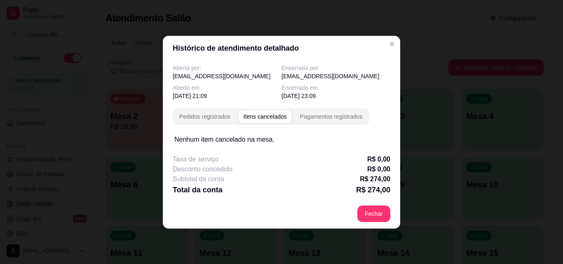
scroll to position [0, 0]
click at [216, 119] on div "Pedidos registrados" at bounding box center [204, 116] width 51 height 8
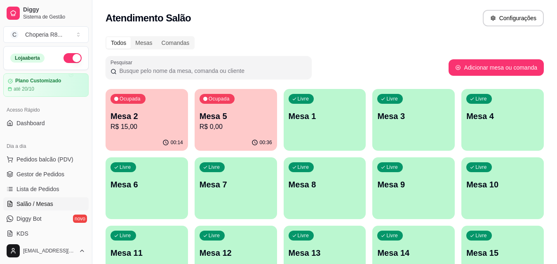
click at [217, 131] on p "R$ 0,00" at bounding box center [235, 127] width 73 height 10
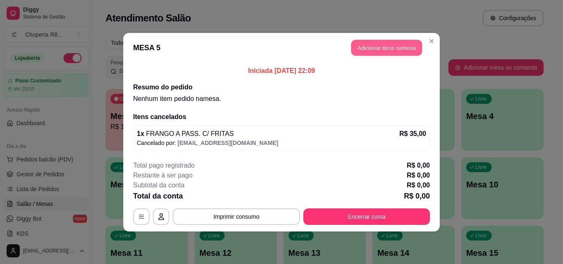
click at [419, 45] on button "Adicionar itens na mesa" at bounding box center [386, 48] width 71 height 16
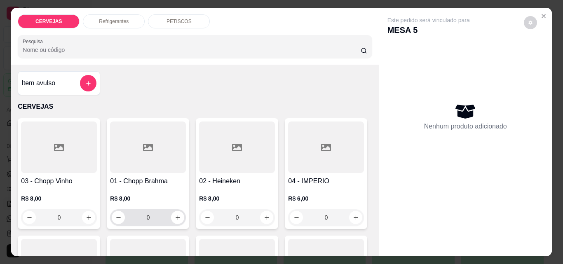
drag, startPoint x: 151, startPoint y: 214, endPoint x: 85, endPoint y: 214, distance: 65.9
click at [85, 214] on div "03 - Chopp Vinho R$ 8,00 0 01 - Chopp Brahma R$ 8,00 0 02 - Heineken R$ 8,00 0 …" at bounding box center [195, 232] width 354 height 228
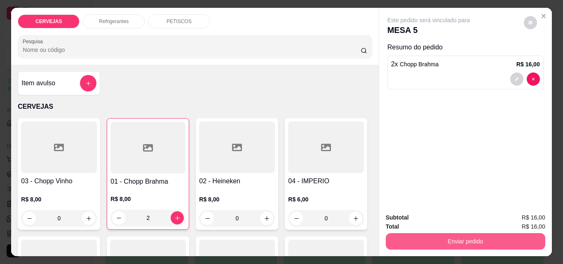
type input "2"
click at [479, 236] on button "Enviar pedido" at bounding box center [465, 241] width 159 height 16
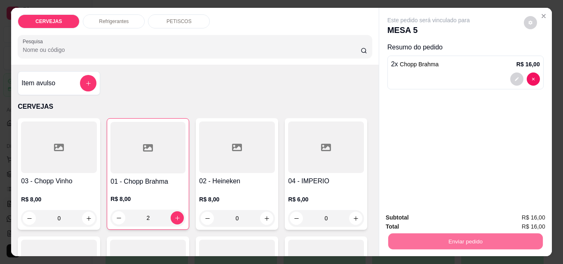
click at [512, 220] on button "Enviar pedido" at bounding box center [523, 217] width 45 height 15
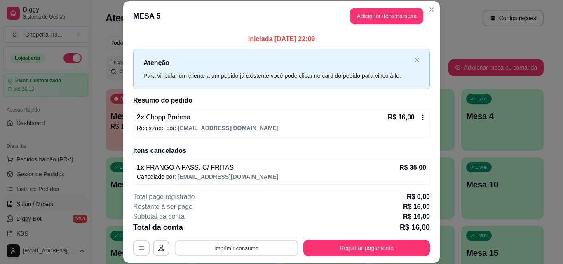
click at [262, 242] on button "Imprimir consumo" at bounding box center [237, 248] width 124 height 16
click at [247, 231] on button "IMPRESSORA" at bounding box center [236, 228] width 60 height 13
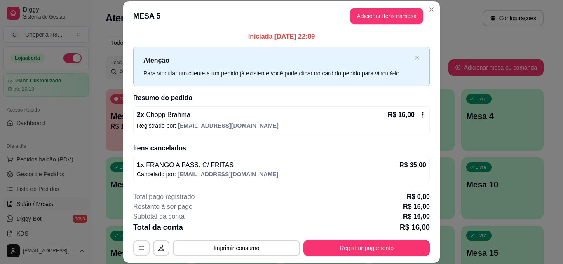
click at [336, 166] on div "1 x FRANGO A PASS. C/ FRITAS R$ 35,00" at bounding box center [281, 165] width 289 height 10
click at [409, 169] on p "R$ 35,00" at bounding box center [412, 165] width 27 height 10
click at [393, 16] on button "Adicionar itens na mesa" at bounding box center [386, 16] width 71 height 16
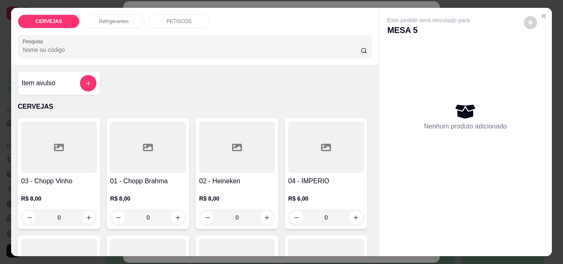
click at [176, 25] on div "PETISCOS" at bounding box center [179, 21] width 62 height 14
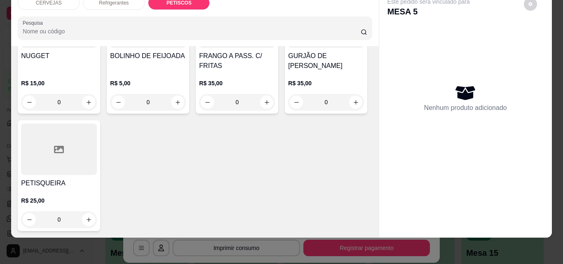
scroll to position [962, 0]
click at [260, 109] on button "increase-product-quantity" at bounding box center [266, 102] width 13 height 13
type input "1"
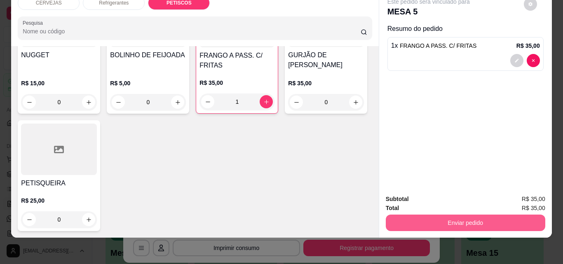
click at [458, 216] on button "Enviar pedido" at bounding box center [465, 223] width 159 height 16
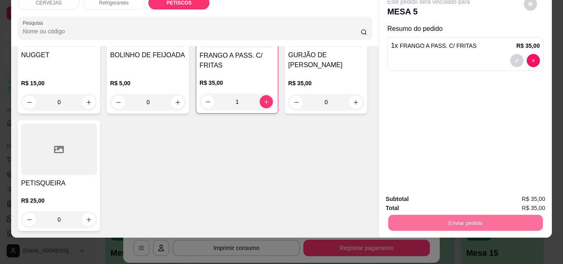
click at [515, 200] on button "Enviar pedido" at bounding box center [523, 197] width 47 height 16
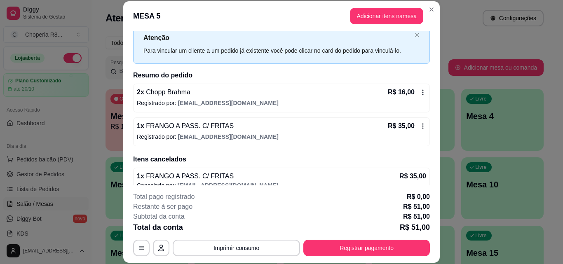
scroll to position [36, 0]
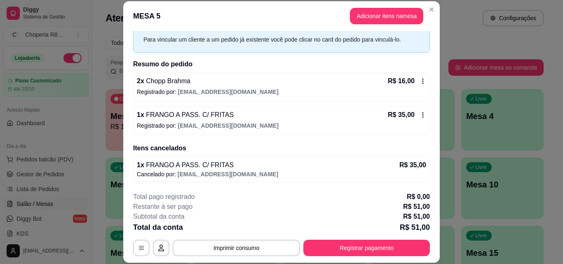
click at [420, 166] on div "1 x FRANGO A PASS. C/ FRITAS R$ 35,00 Cancelado por: [EMAIL_ADDRESS][DOMAIN_NAM…" at bounding box center [281, 170] width 297 height 26
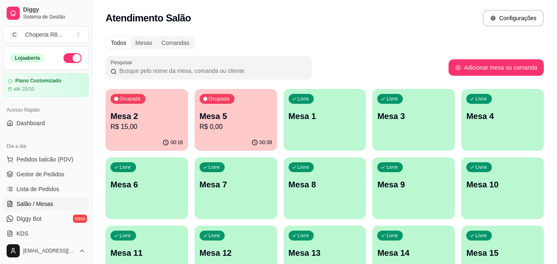
click at [393, 106] on div "Livre Mesa 3" at bounding box center [413, 115] width 82 height 52
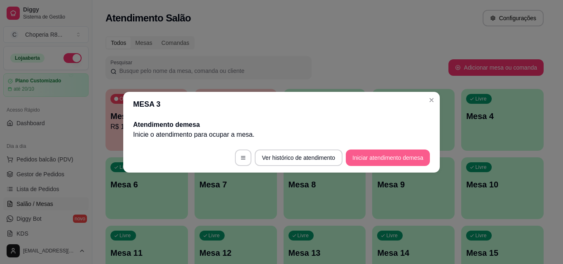
click at [403, 161] on button "Iniciar atendimento de mesa" at bounding box center [388, 158] width 84 height 16
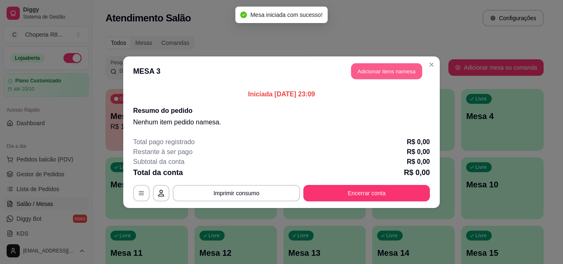
click at [413, 74] on button "Adicionar itens na mesa" at bounding box center [386, 71] width 71 height 16
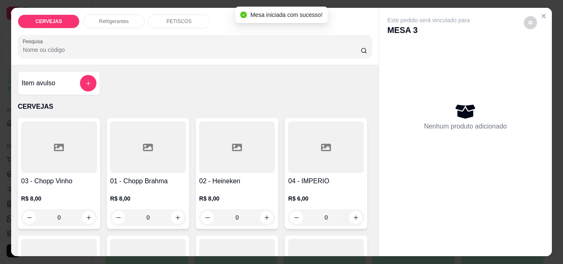
drag, startPoint x: 164, startPoint y: 214, endPoint x: 134, endPoint y: 218, distance: 29.9
click at [134, 218] on input "0" at bounding box center [148, 217] width 46 height 16
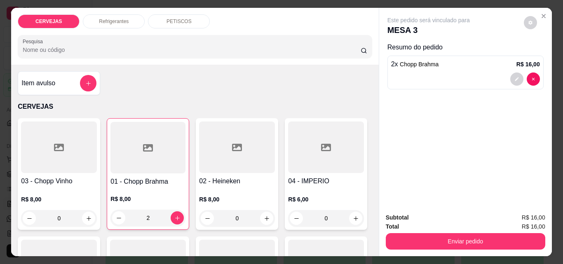
type input "2"
drag, startPoint x: 192, startPoint y: 23, endPoint x: 188, endPoint y: 19, distance: 5.5
click at [190, 23] on div "PETISCOS" at bounding box center [179, 21] width 62 height 14
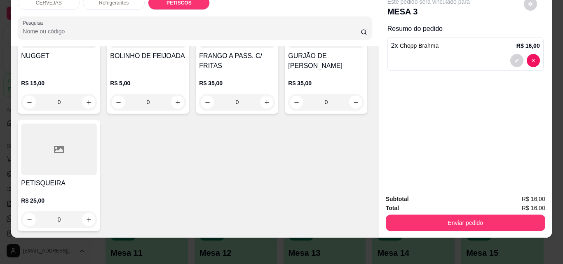
scroll to position [962, 0]
click at [264, 105] on icon "increase-product-quantity" at bounding box center [267, 102] width 6 height 6
type input "1"
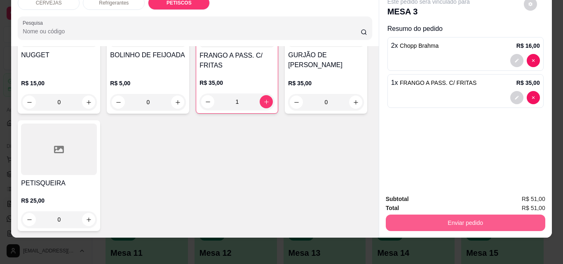
click at [469, 215] on button "Enviar pedido" at bounding box center [465, 223] width 159 height 16
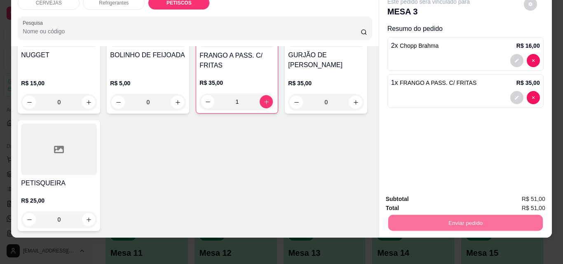
click at [515, 193] on button "Enviar pedido" at bounding box center [523, 197] width 47 height 16
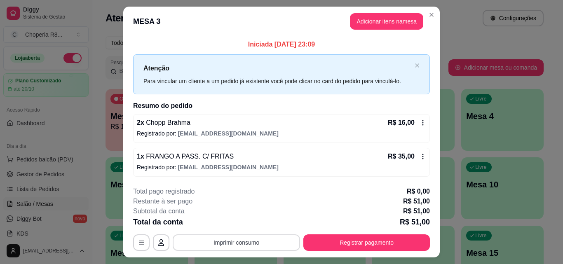
click at [245, 245] on button "Imprimir consumo" at bounding box center [236, 242] width 127 height 16
click at [233, 226] on button "IMPRESSORA" at bounding box center [236, 223] width 60 height 13
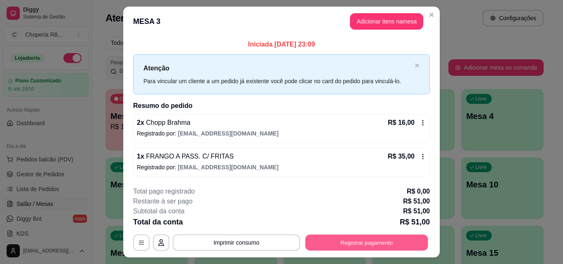
click at [320, 239] on button "Registrar pagamento" at bounding box center [366, 243] width 123 height 16
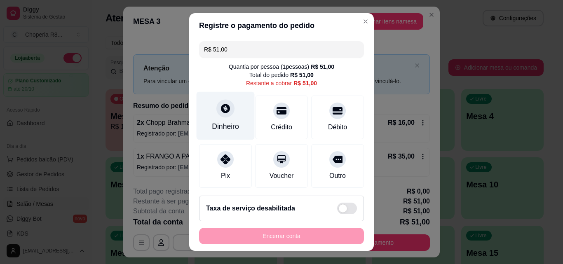
click at [223, 122] on div "Dinheiro" at bounding box center [225, 126] width 27 height 11
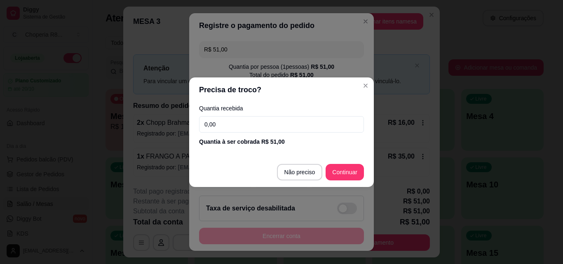
click at [176, 122] on div "Precisa de troco? Quantia recebida 0,00 Quantia à ser cobrada R$ 51,00 Não prec…" at bounding box center [281, 132] width 563 height 264
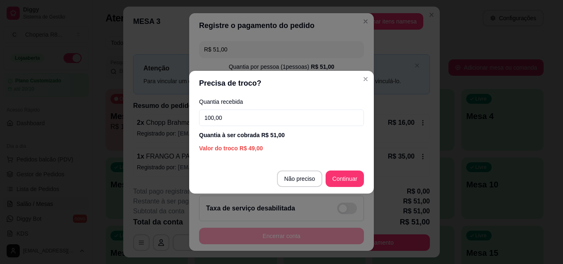
type input "100,00"
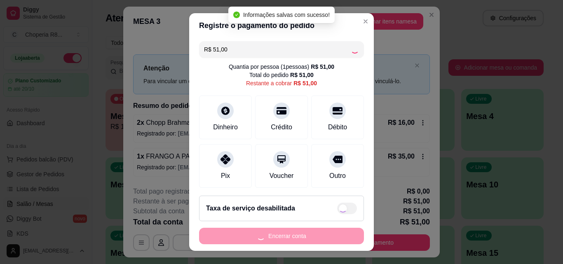
type input "R$ 0,00"
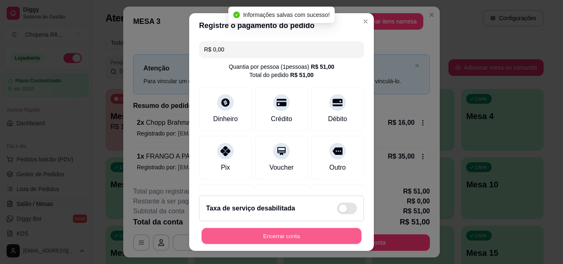
click at [306, 240] on button "Encerrar conta" at bounding box center [281, 236] width 160 height 16
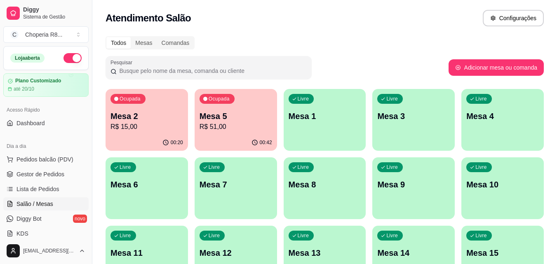
click at [260, 113] on p "Mesa 5" at bounding box center [235, 116] width 73 height 12
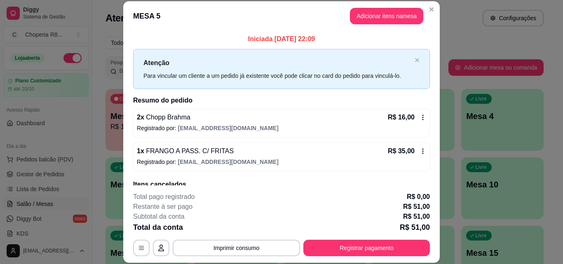
scroll to position [36, 0]
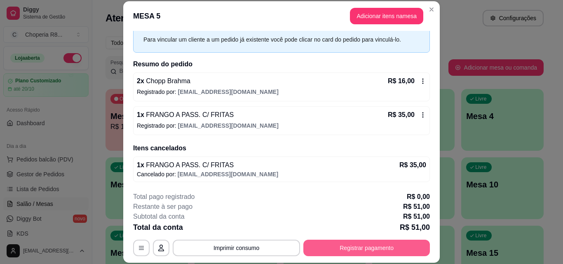
click at [337, 243] on button "Registrar pagamento" at bounding box center [366, 248] width 126 height 16
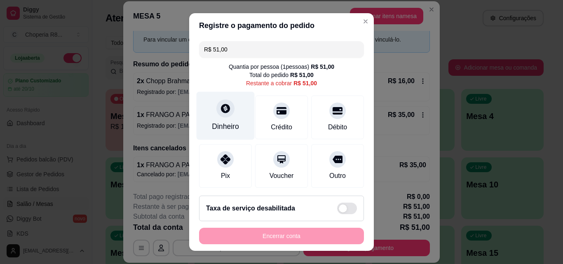
click at [227, 113] on div at bounding box center [225, 108] width 18 height 18
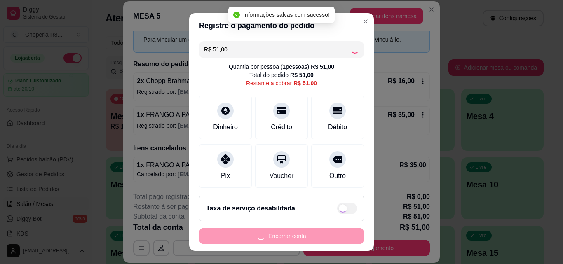
type input "R$ 0,00"
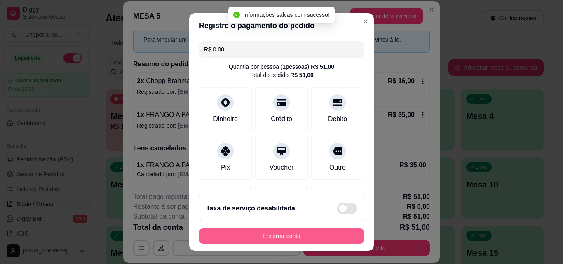
click at [290, 236] on button "Encerrar conta" at bounding box center [281, 236] width 165 height 16
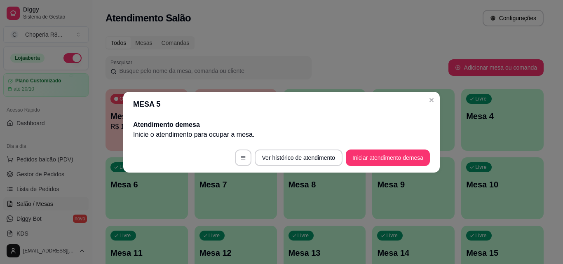
scroll to position [0, 0]
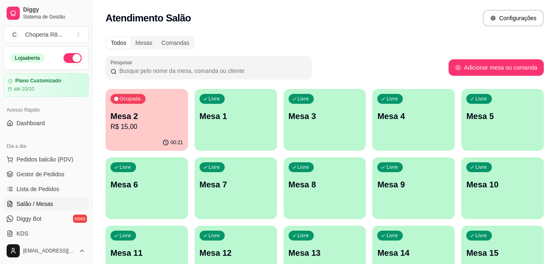
click at [170, 129] on p "R$ 15,00" at bounding box center [146, 127] width 73 height 10
click at [264, 123] on div "Livre Mesa 1" at bounding box center [236, 115] width 80 height 50
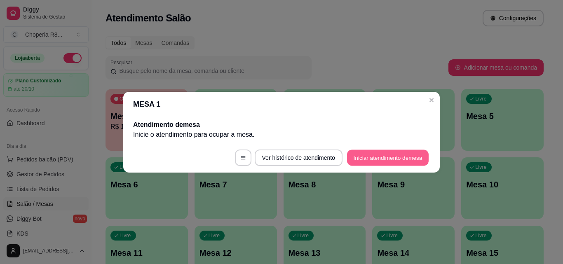
click at [363, 158] on button "Iniciar atendimento de mesa" at bounding box center [388, 158] width 82 height 16
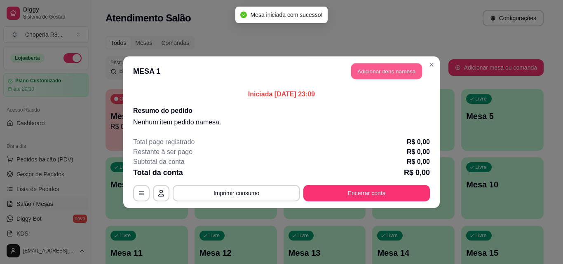
click at [386, 71] on button "Adicionar itens na mesa" at bounding box center [386, 71] width 71 height 16
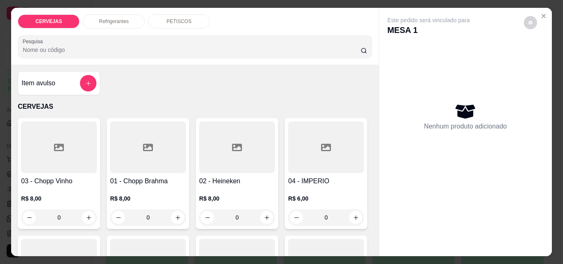
drag, startPoint x: 68, startPoint y: 217, endPoint x: 45, endPoint y: 212, distance: 23.1
click at [42, 216] on input "0" at bounding box center [59, 217] width 46 height 16
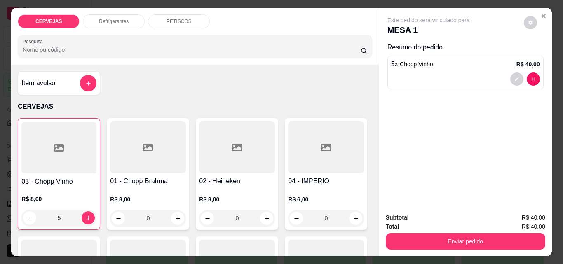
type input "5"
click at [169, 22] on div "PETISCOS" at bounding box center [179, 21] width 62 height 14
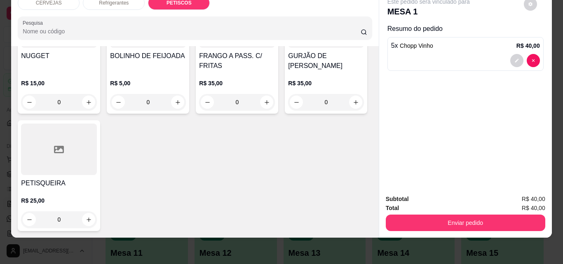
scroll to position [962, 0]
click at [349, 109] on button "increase-product-quantity" at bounding box center [355, 102] width 13 height 13
type input "1"
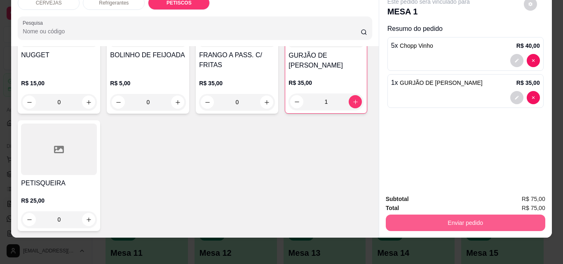
click at [472, 217] on button "Enviar pedido" at bounding box center [465, 223] width 159 height 16
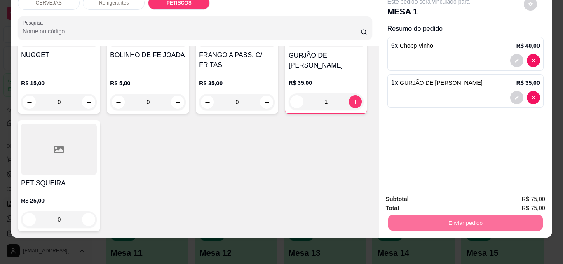
click at [517, 197] on button "Enviar pedido" at bounding box center [523, 197] width 47 height 16
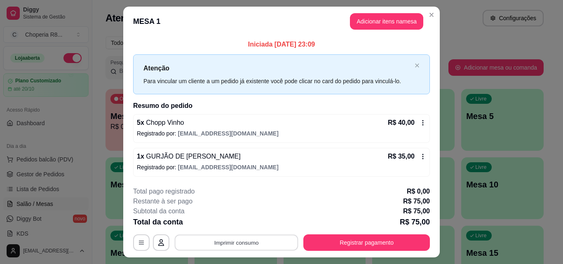
click at [241, 243] on button "Imprimir consumo" at bounding box center [237, 243] width 124 height 16
click at [219, 226] on button "IMPRESSORA" at bounding box center [236, 223] width 58 height 13
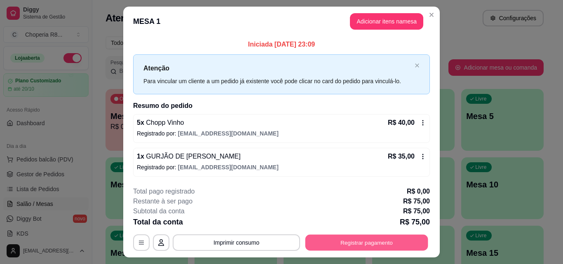
click at [311, 244] on button "Registrar pagamento" at bounding box center [366, 243] width 123 height 16
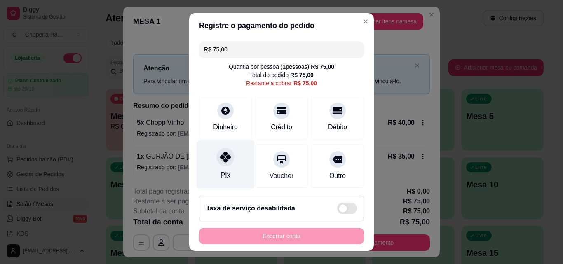
click at [237, 162] on div "Pix" at bounding box center [226, 164] width 58 height 48
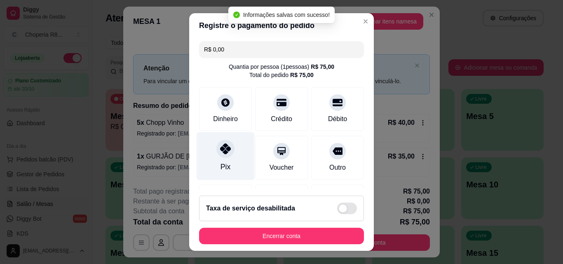
type input "R$ 0,00"
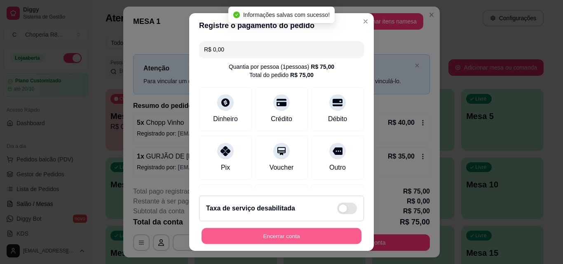
click at [253, 234] on button "Encerrar conta" at bounding box center [281, 236] width 160 height 16
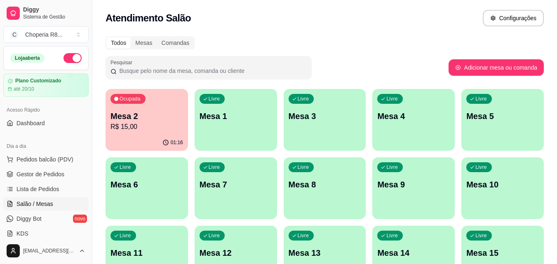
click at [150, 112] on p "Mesa 2" at bounding box center [146, 116] width 73 height 12
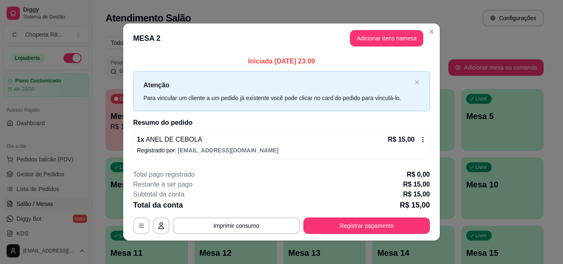
click at [401, 36] on button "Adicionar itens na mesa" at bounding box center [386, 38] width 73 height 16
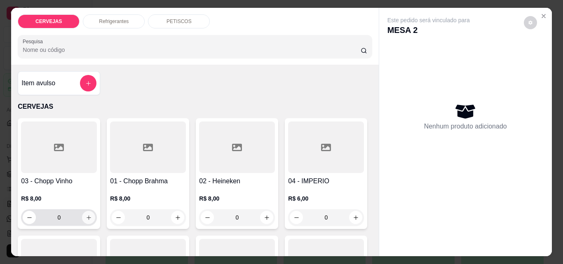
drag, startPoint x: 139, startPoint y: 215, endPoint x: 75, endPoint y: 213, distance: 63.9
click at [78, 214] on div "03 - Chopp Vinho R$ 8,00 0 01 - Chopp Brahma R$ 8,00 0 02 - Heineken R$ 8,00 0 …" at bounding box center [195, 232] width 354 height 228
drag, startPoint x: 130, startPoint y: 218, endPoint x: 65, endPoint y: 184, distance: 73.3
click at [82, 214] on div "03 - Chopp Vinho R$ 8,00 0 01 - Chopp Brahma R$ 8,00 0 02 - Heineken R$ 8,00 0 …" at bounding box center [195, 232] width 354 height 228
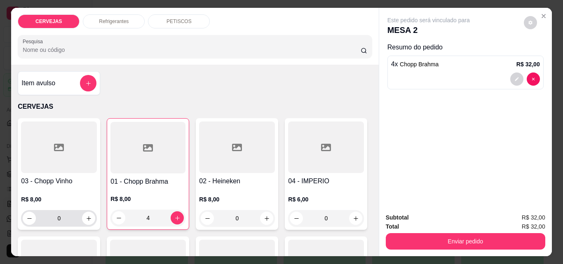
type input "4"
drag, startPoint x: 68, startPoint y: 216, endPoint x: 0, endPoint y: 216, distance: 68.0
click at [7, 221] on div "CERVEJAS Refrigerantes PETISCOS Pesquisa Item avulso CERVEJAS 03 - Chopp Vinho …" at bounding box center [281, 132] width 563 height 264
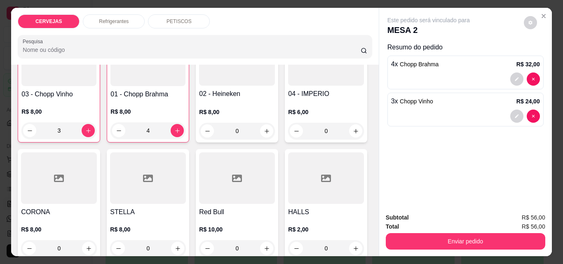
scroll to position [124, 0]
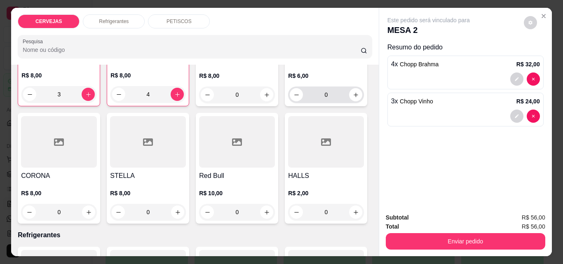
type input "3"
drag, startPoint x: 71, startPoint y: 211, endPoint x: 12, endPoint y: 201, distance: 60.6
click at [14, 203] on div "Item avulso CERVEJAS 03 - Chopp Vinho R$ 8,00 3 01 - Chopp Brahma R$ 8,00 4 02 …" at bounding box center [194, 161] width 367 height 192
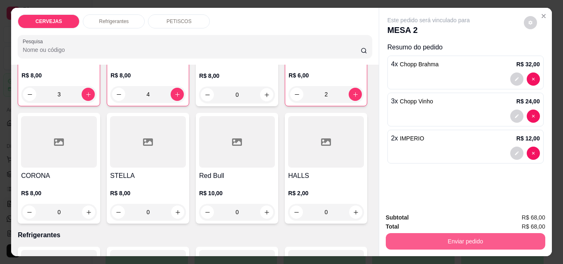
type input "2"
click at [456, 243] on button "Enviar pedido" at bounding box center [465, 241] width 159 height 16
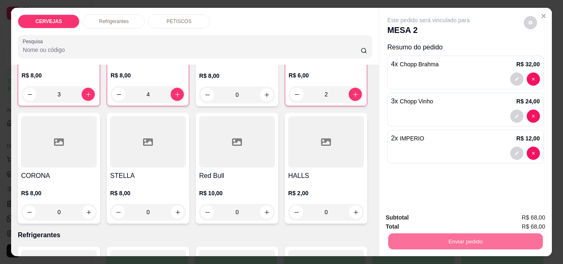
click at [510, 218] on button "Enviar pedido" at bounding box center [523, 217] width 45 height 15
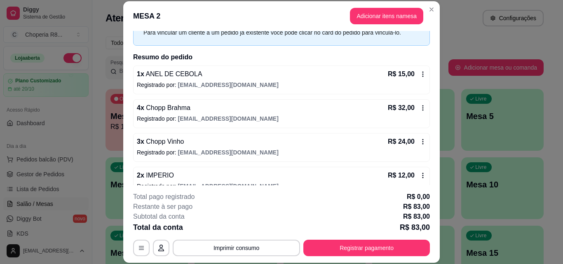
scroll to position [57, 0]
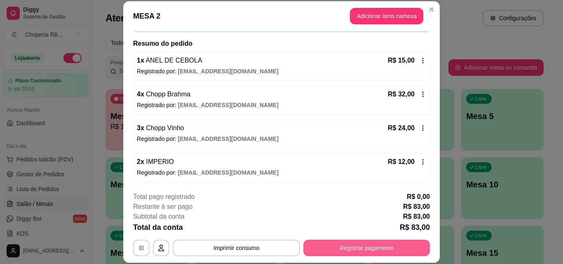
click at [383, 254] on button "Registrar pagamento" at bounding box center [366, 248] width 126 height 16
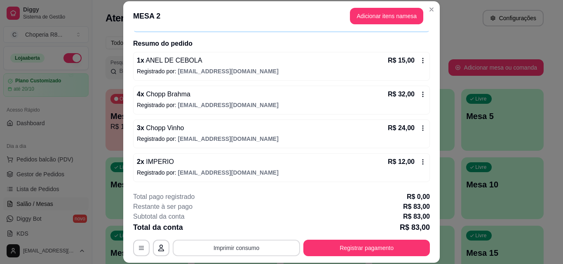
click at [250, 252] on button "Imprimir consumo" at bounding box center [236, 248] width 127 height 16
click at [242, 232] on button "IMPRESSORA" at bounding box center [236, 228] width 60 height 13
click at [377, 257] on footer "**********" at bounding box center [281, 223] width 316 height 77
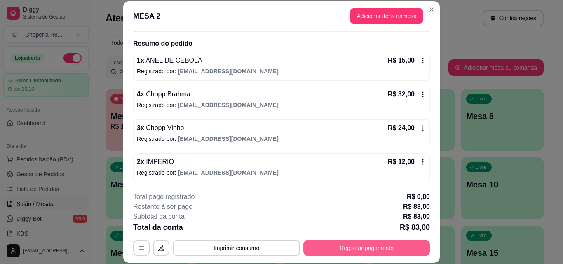
click at [375, 248] on button "Registrar pagamento" at bounding box center [366, 248] width 126 height 16
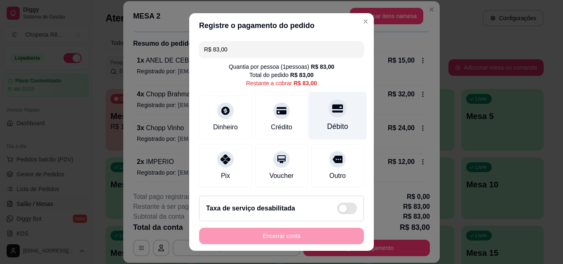
click at [327, 126] on div "Débito" at bounding box center [337, 126] width 21 height 11
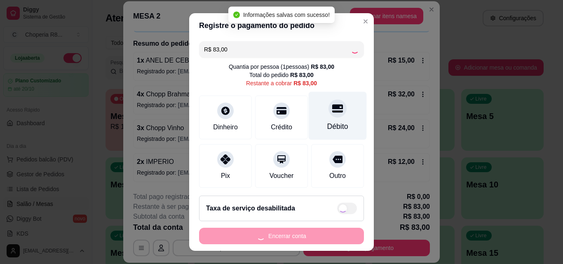
type input "R$ 0,00"
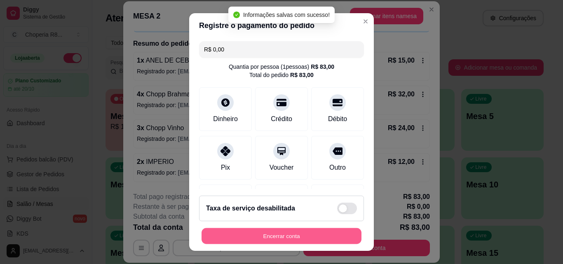
click at [284, 238] on button "Encerrar conta" at bounding box center [281, 236] width 160 height 16
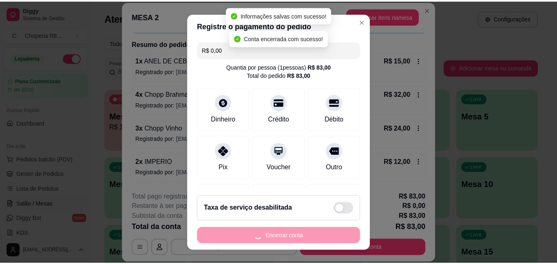
scroll to position [0, 0]
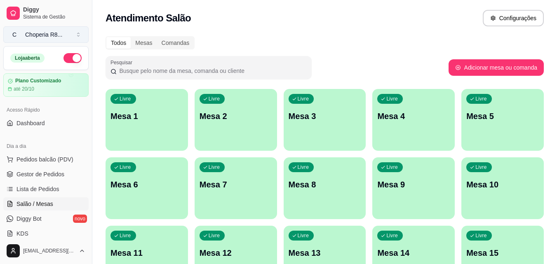
click at [78, 35] on button "C Choperia R8 ..." at bounding box center [45, 34] width 85 height 16
